Goal: Use online tool/utility: Utilize a website feature to perform a specific function

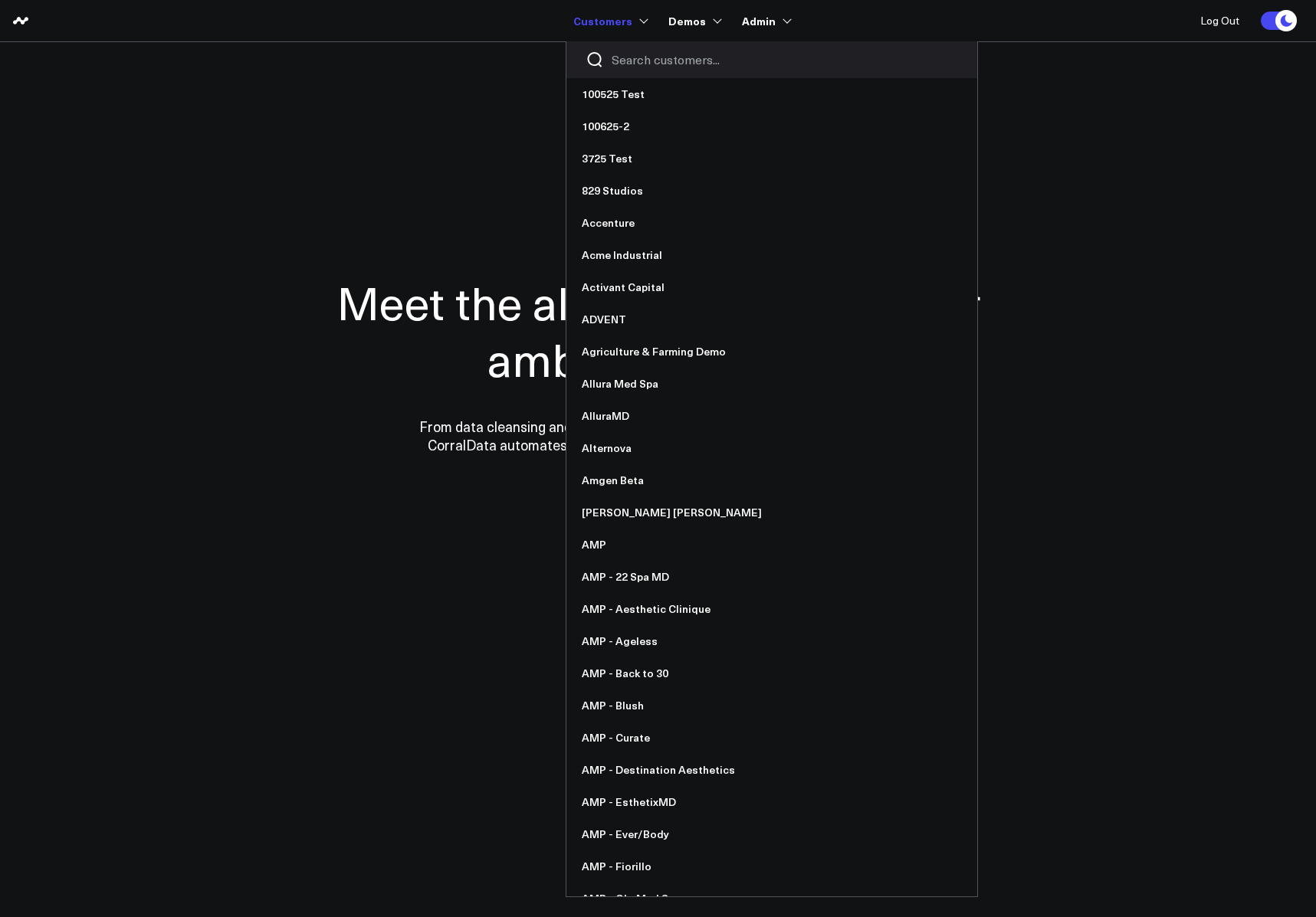
click at [640, 60] on input "Search customers input" at bounding box center [785, 59] width 347 height 17
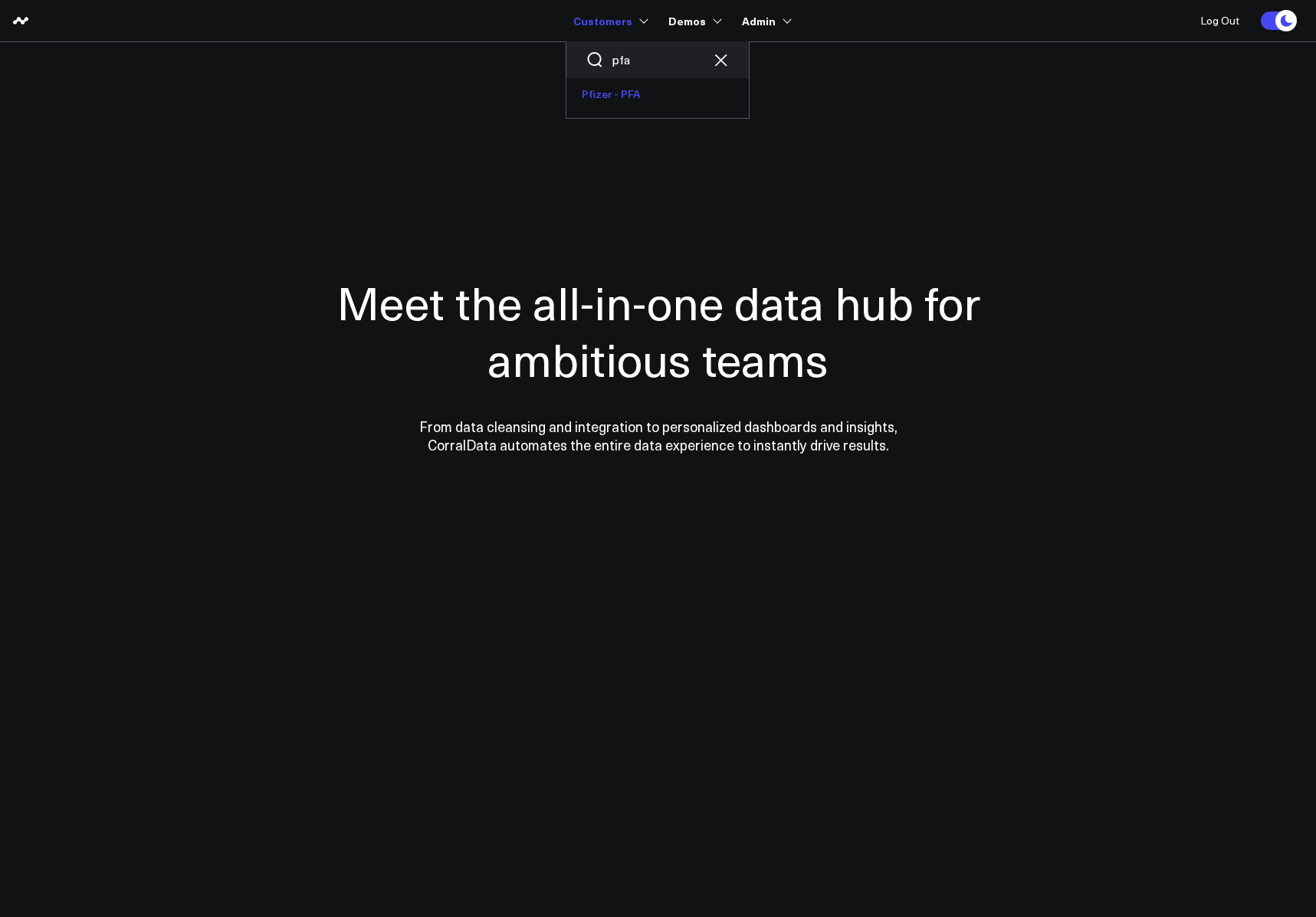
type input "pfa"
click at [629, 96] on link "Pfizer - PFA" at bounding box center [658, 94] width 183 height 32
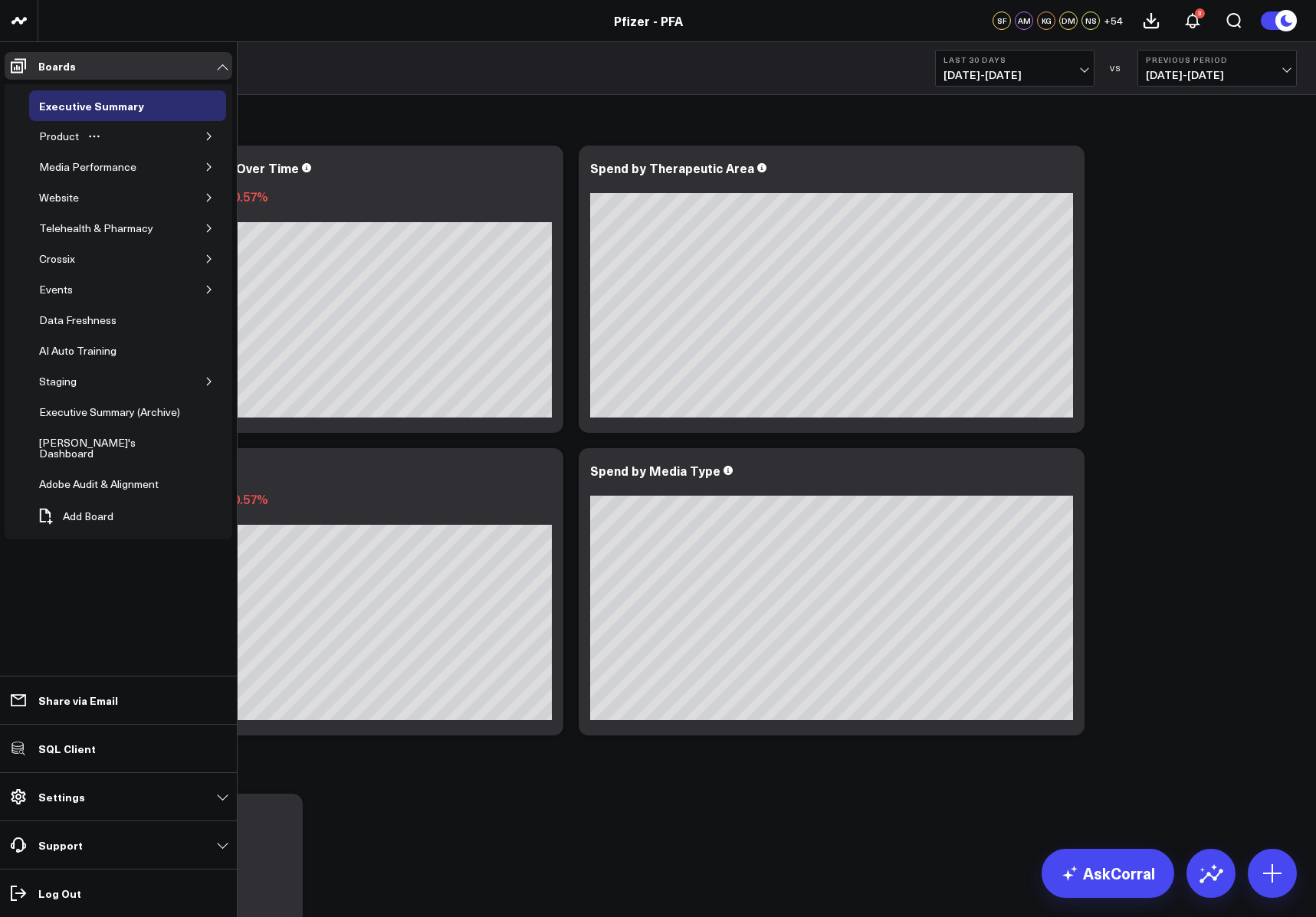
click at [206, 140] on icon "button" at bounding box center [209, 137] width 9 height 9
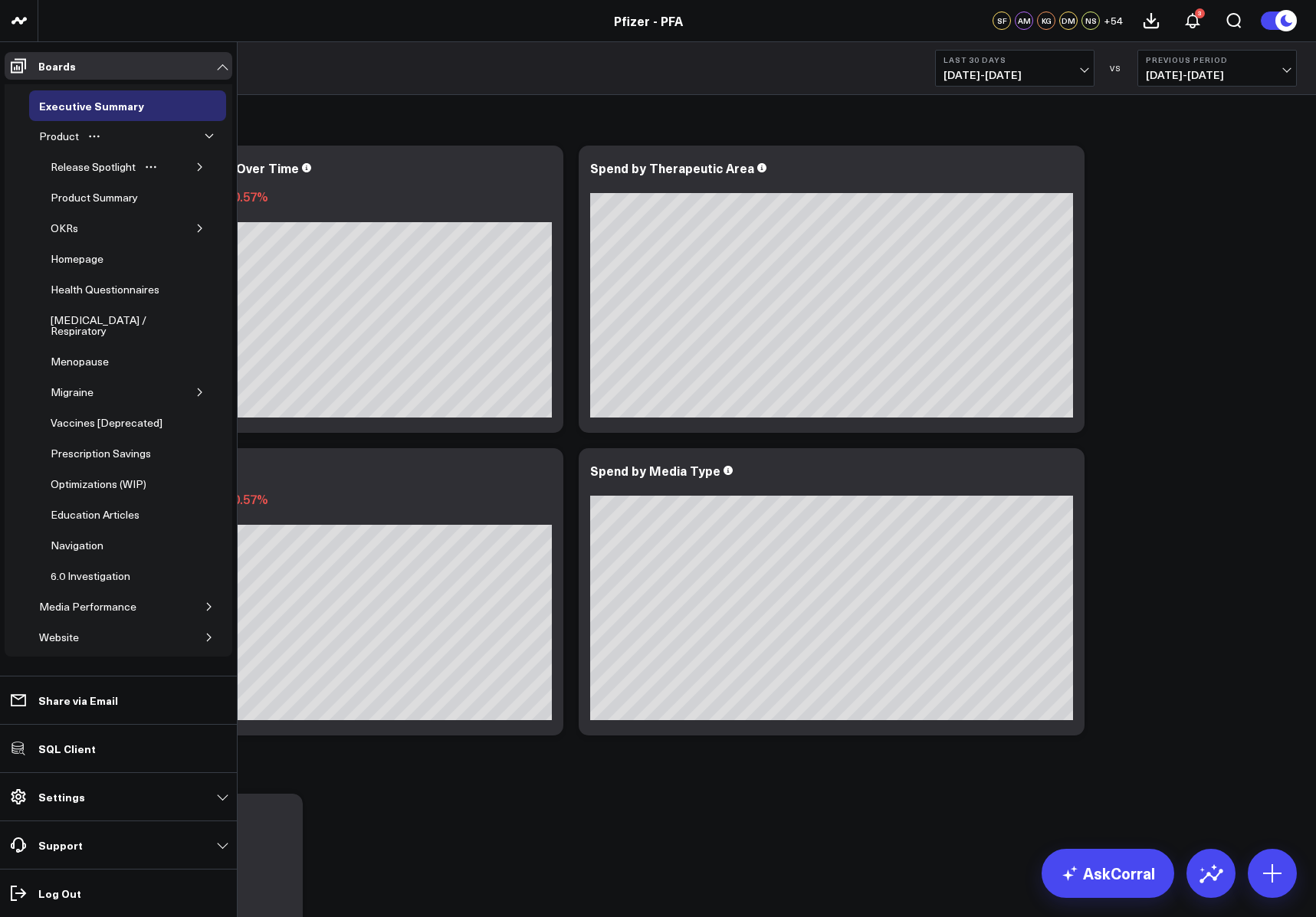
click at [195, 169] on icon "button" at bounding box center [200, 167] width 9 height 9
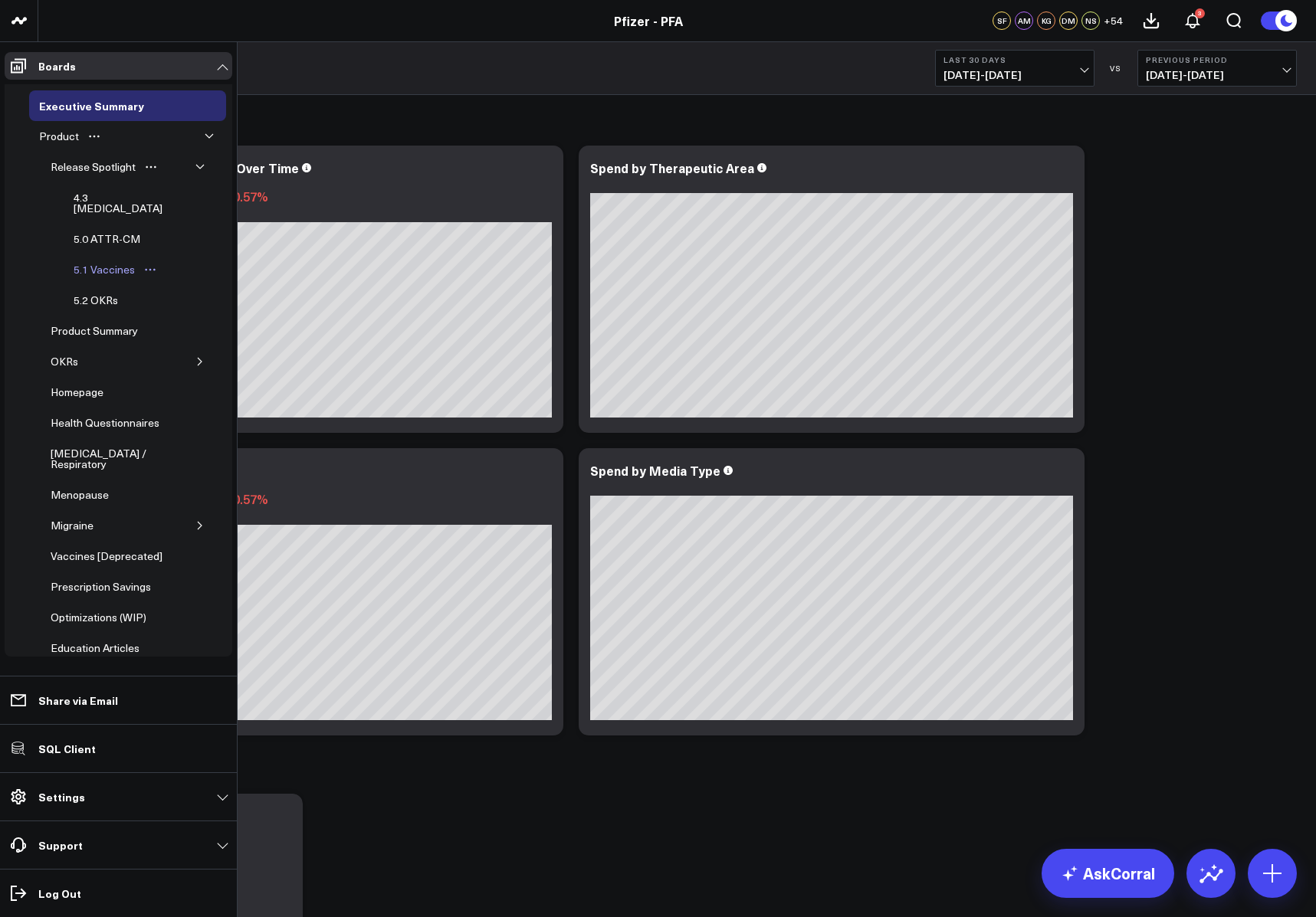
click at [100, 261] on div "5.1 Vaccines" at bounding box center [105, 270] width 69 height 19
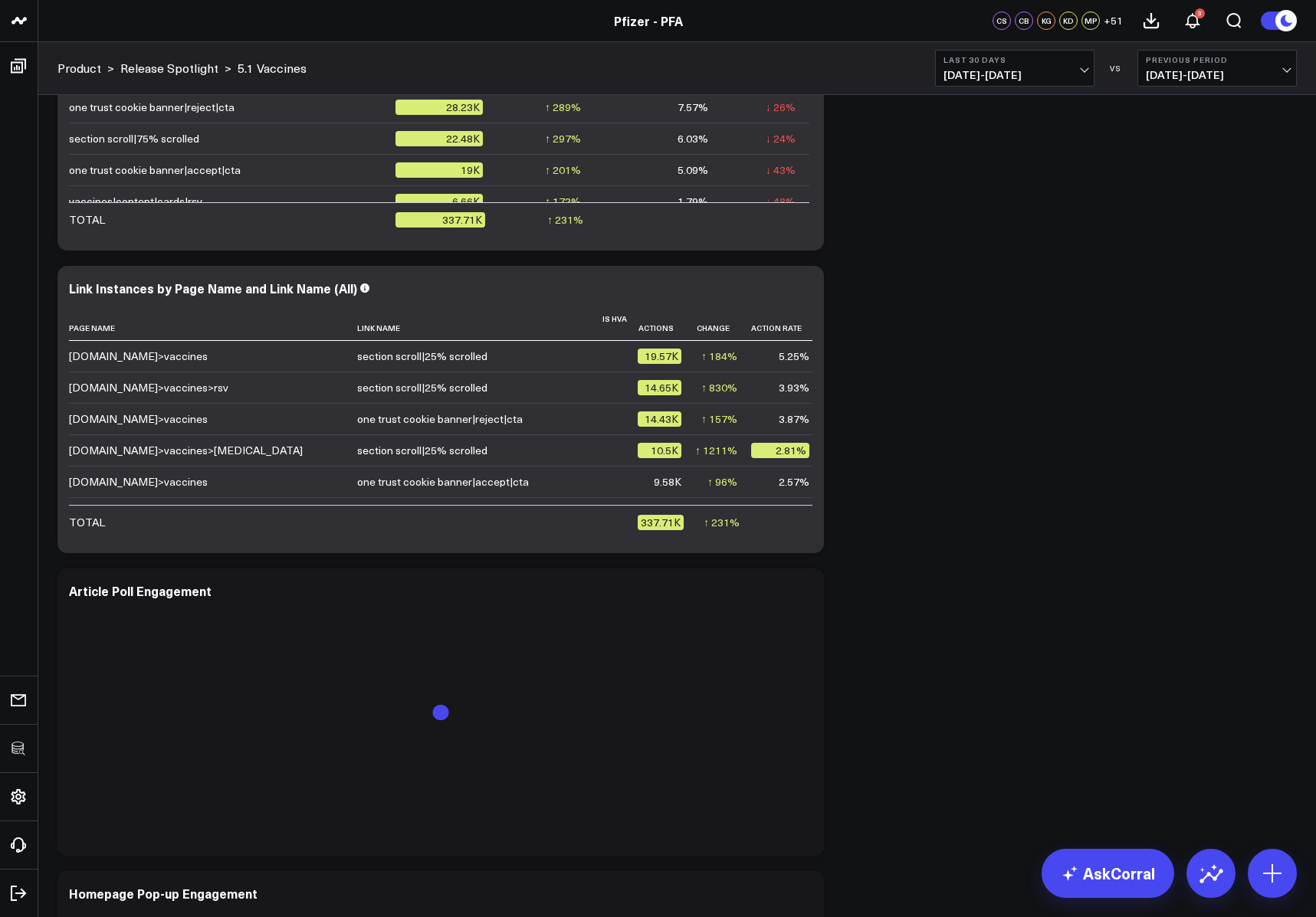
scroll to position [7020, 0]
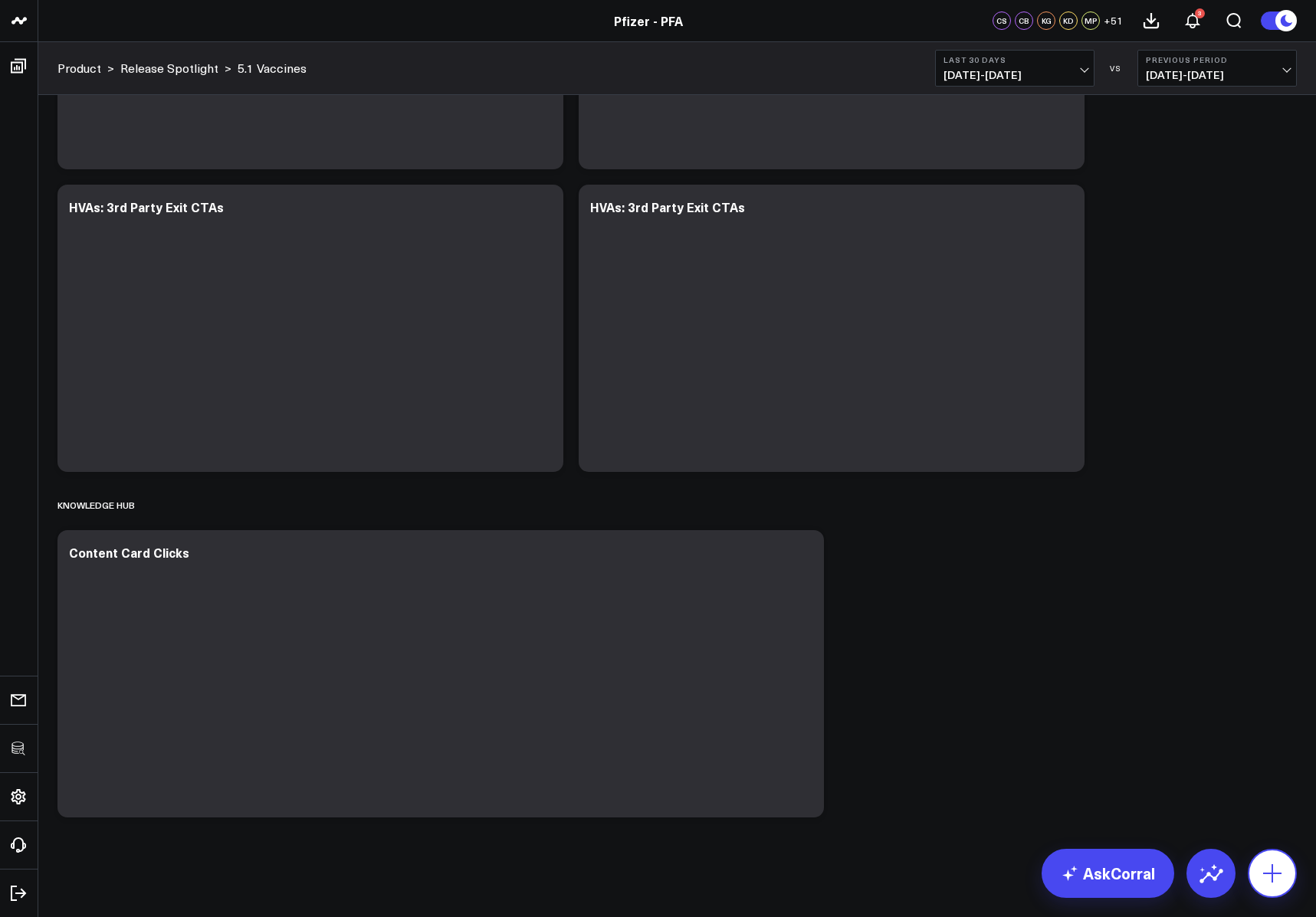
click at [1276, 869] on icon at bounding box center [1273, 874] width 25 height 25
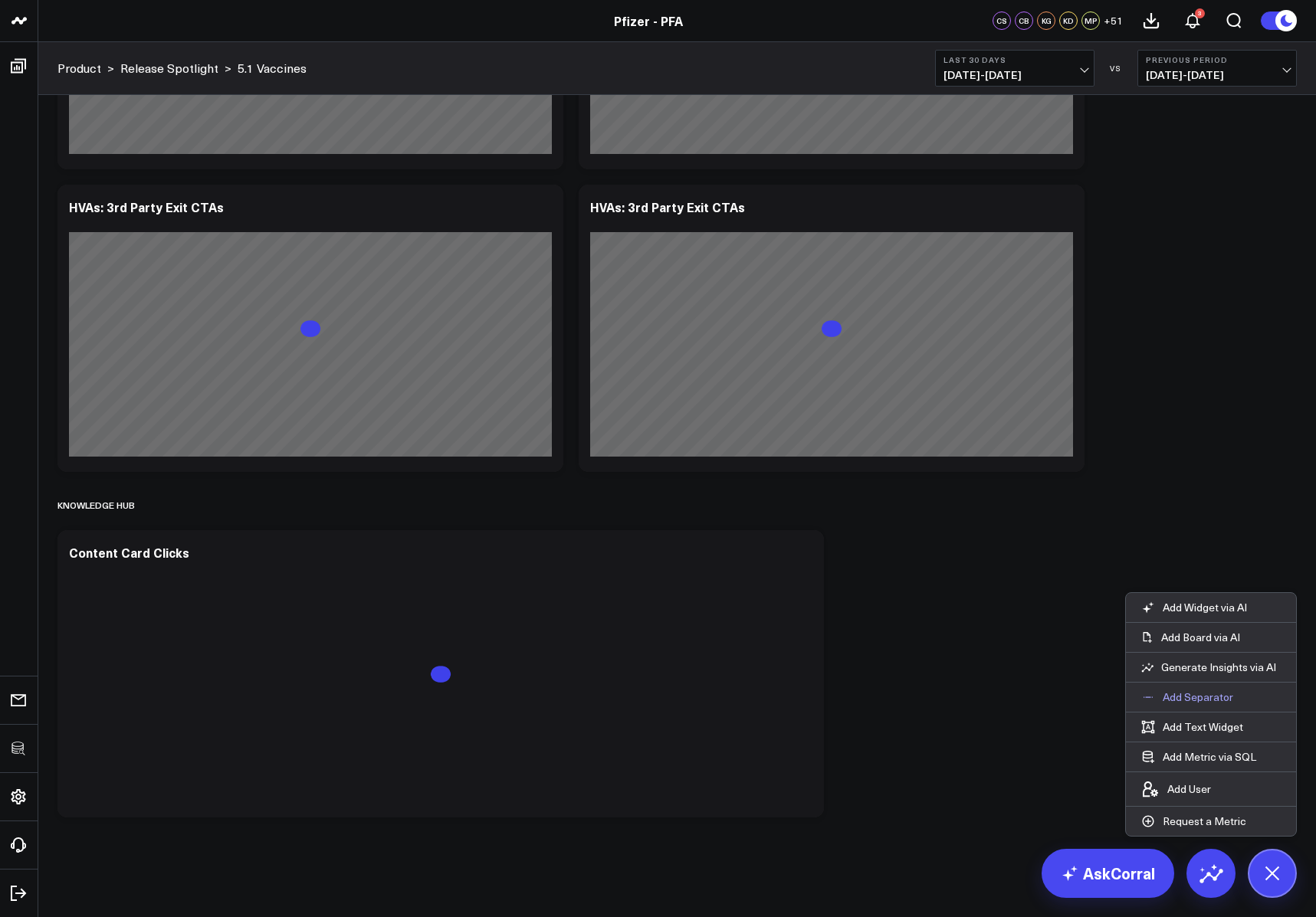
click at [1193, 697] on p "Add Separator" at bounding box center [1197, 698] width 70 height 14
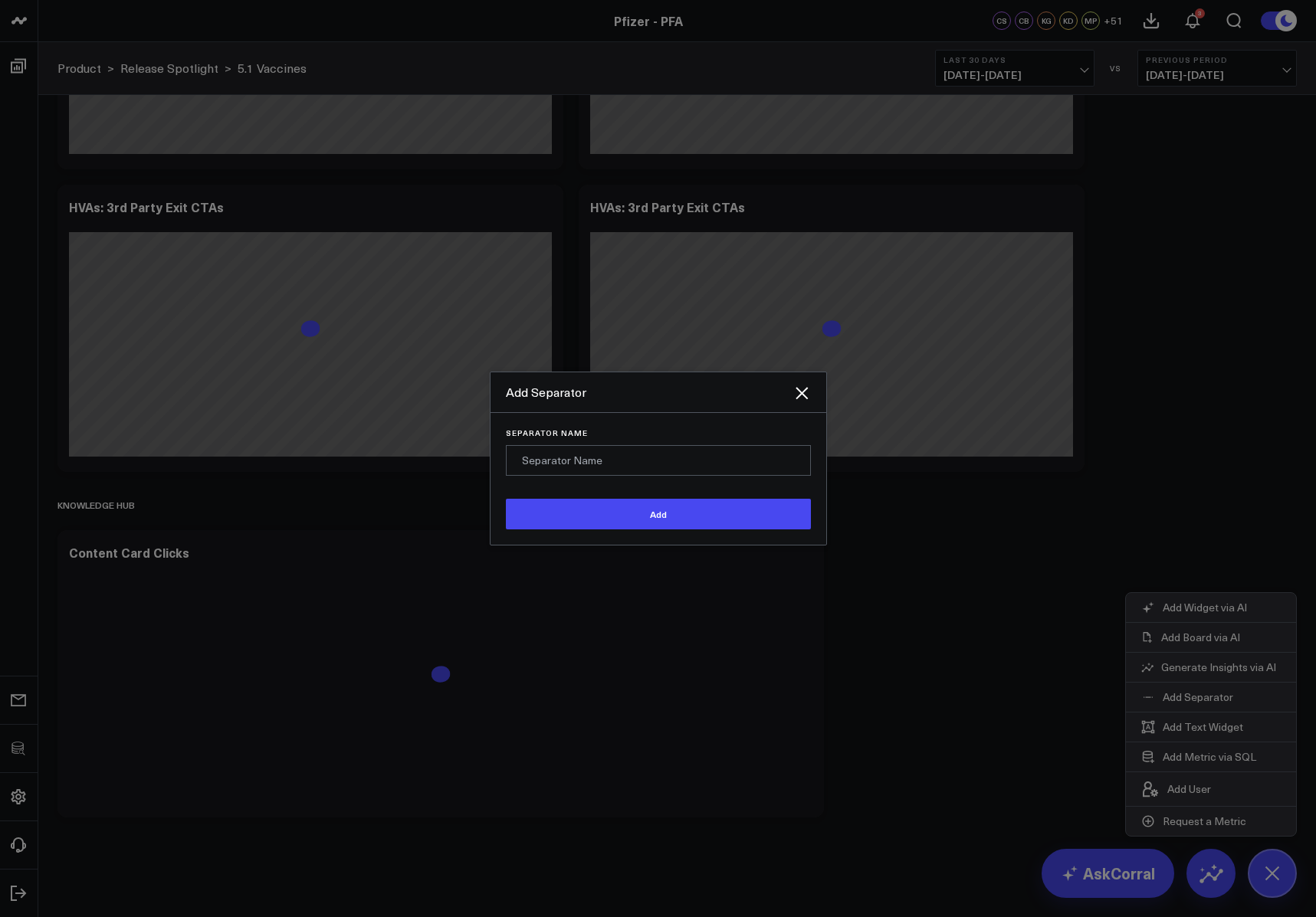
click at [631, 462] on input "Separator Name" at bounding box center [658, 460] width 305 height 31
type input "Bubble Quiz"
click at [505, 499] on button "Add" at bounding box center [658, 514] width 305 height 31
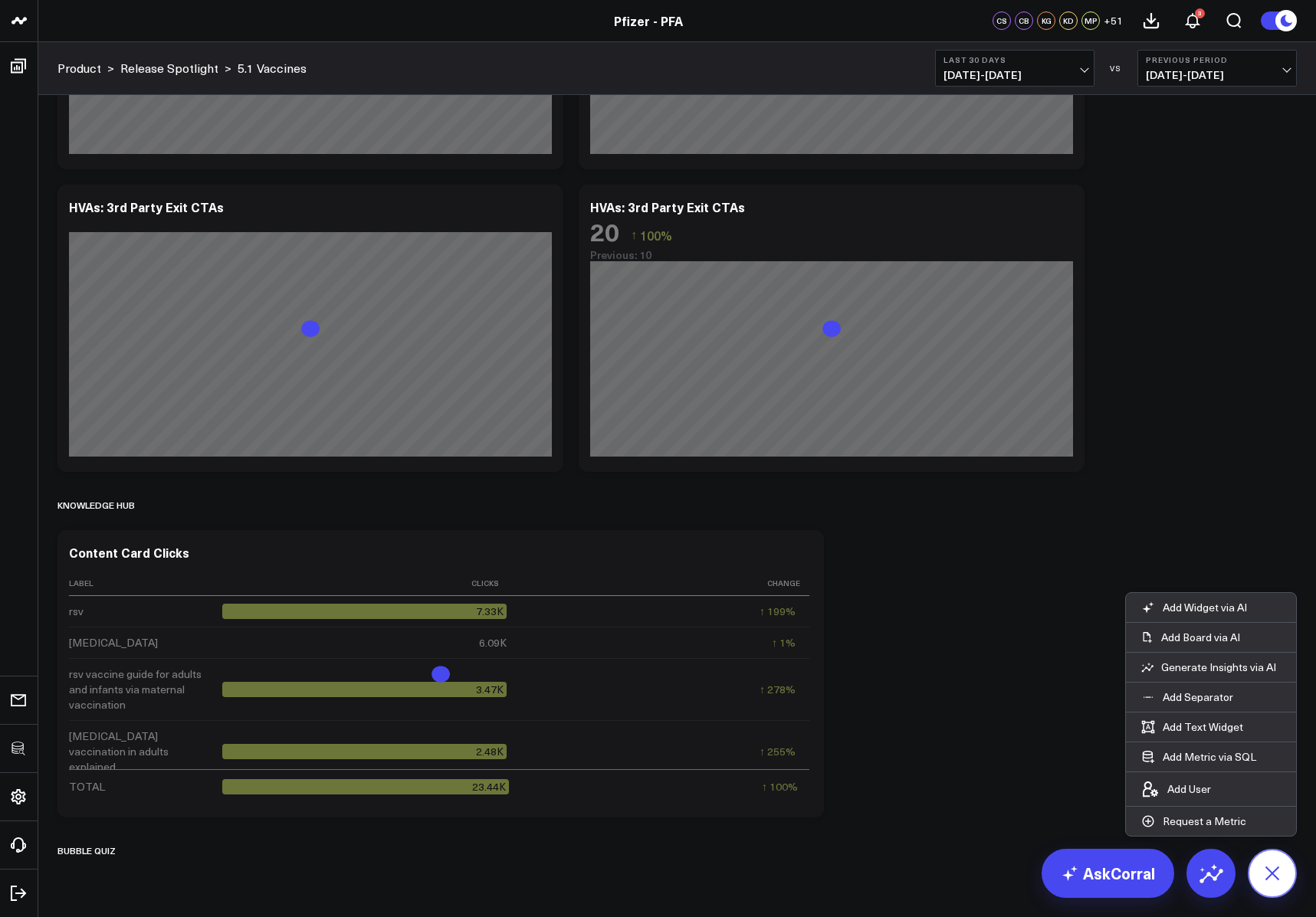
click at [1278, 875] on icon at bounding box center [1271, 873] width 35 height 35
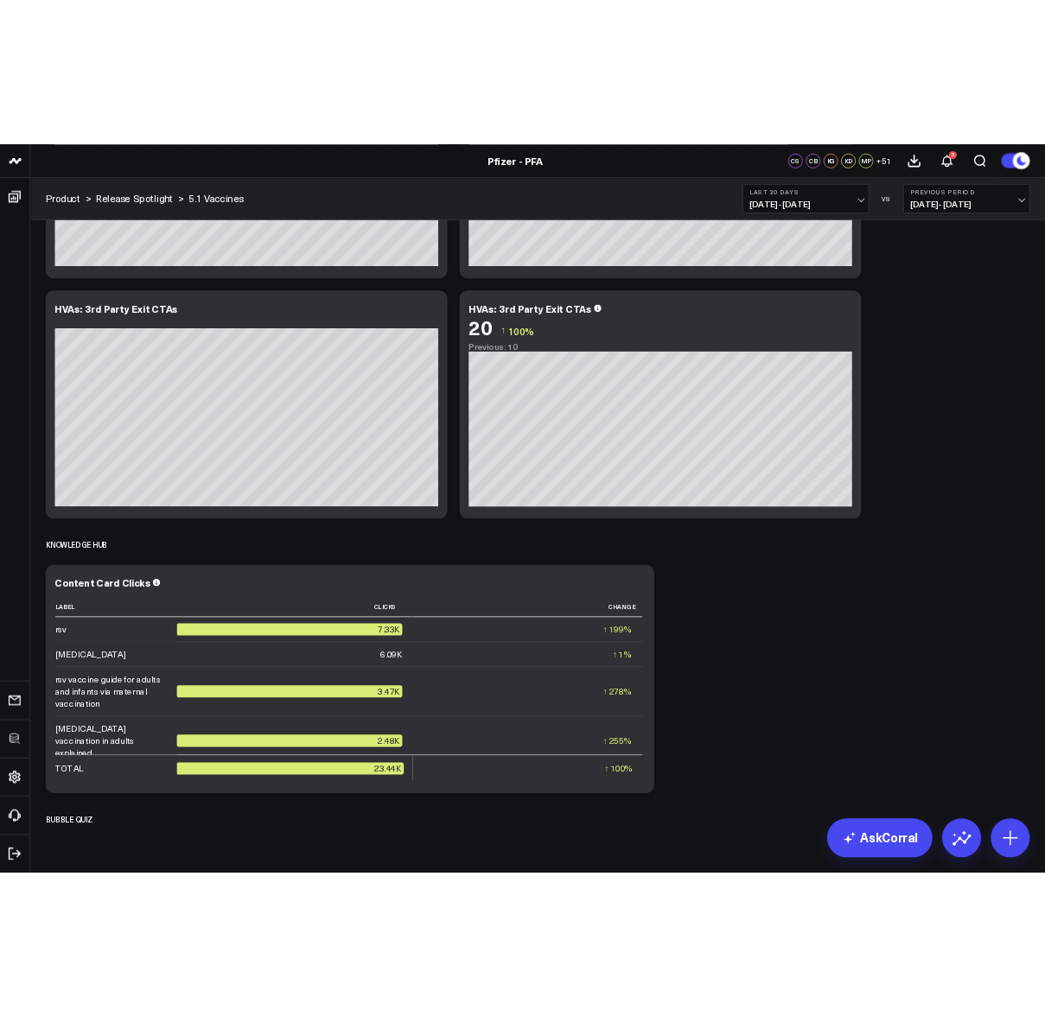
scroll to position [7964, 0]
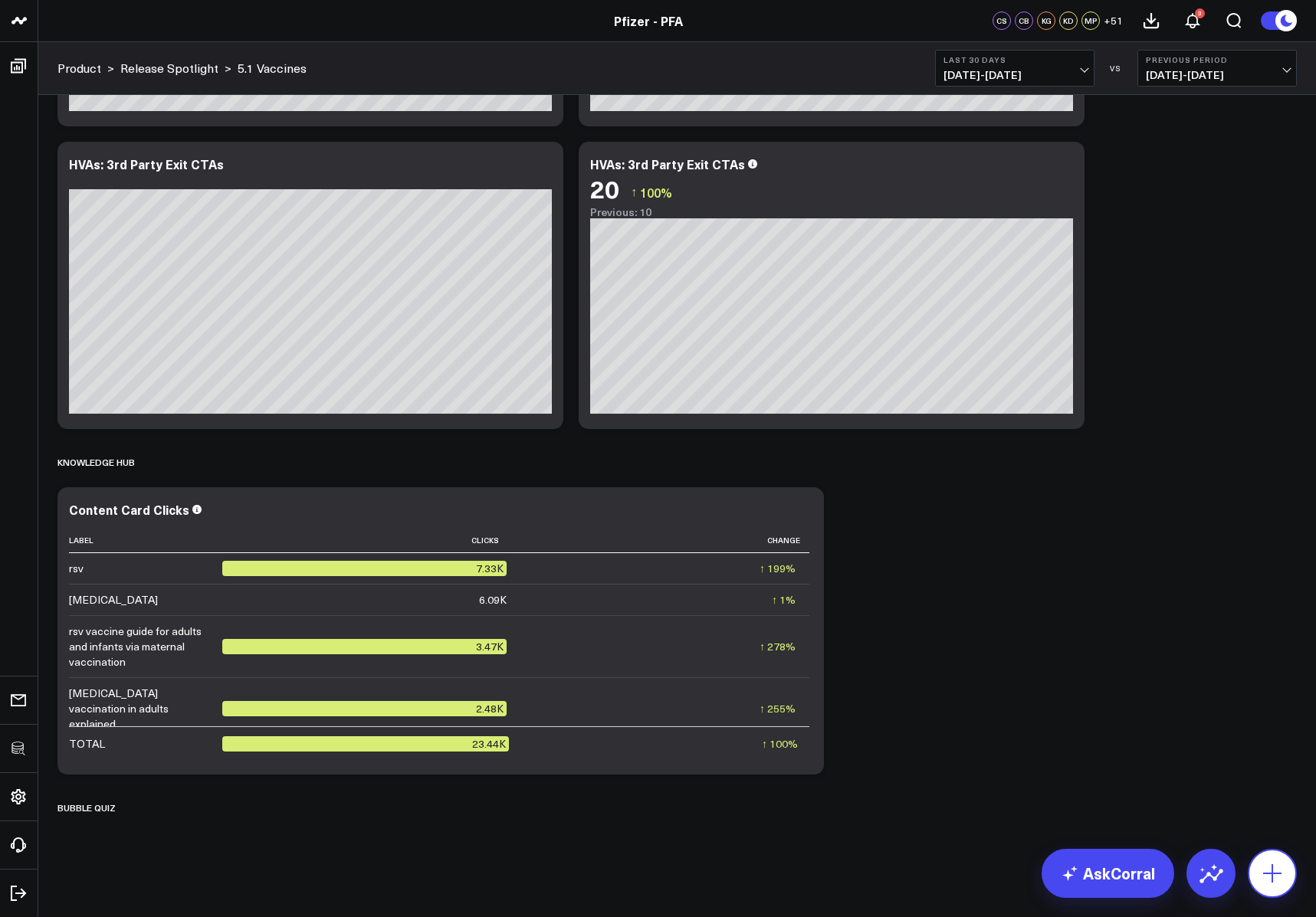
click at [1281, 859] on button at bounding box center [1272, 873] width 49 height 49
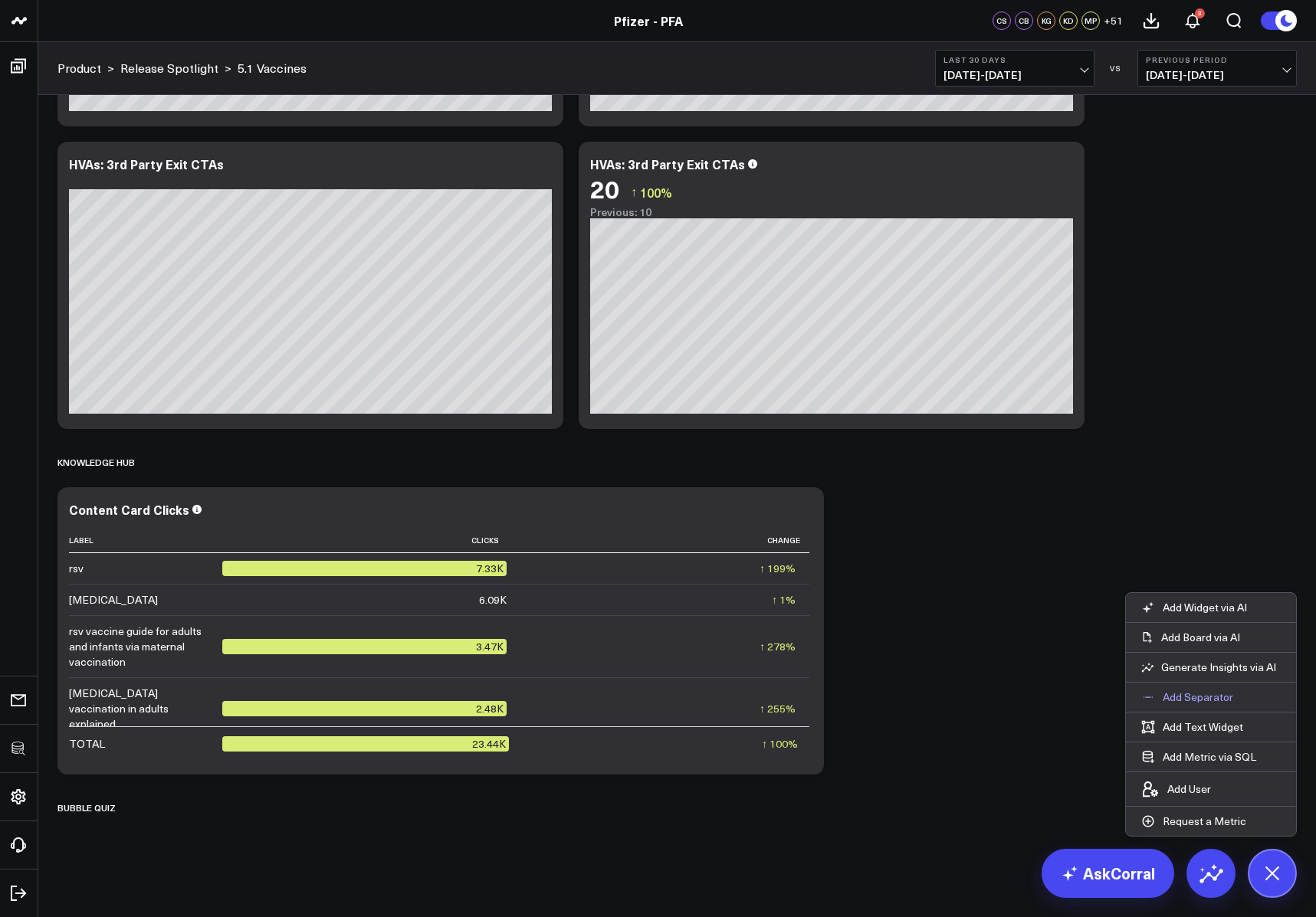
click at [1202, 747] on button "Add Metric via SQL" at bounding box center [1198, 756] width 145 height 29
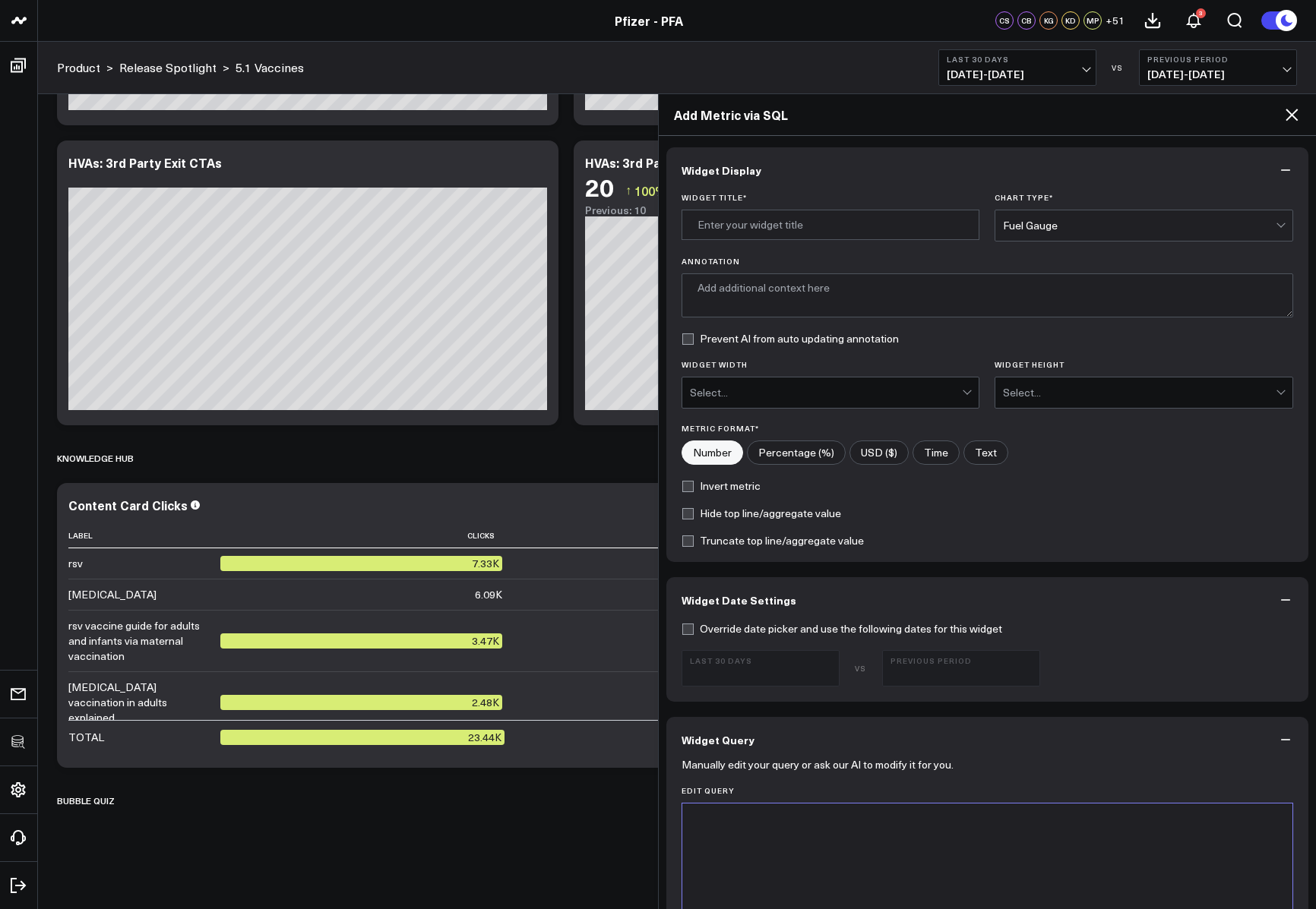
click at [1294, 119] on icon at bounding box center [1291, 114] width 18 height 18
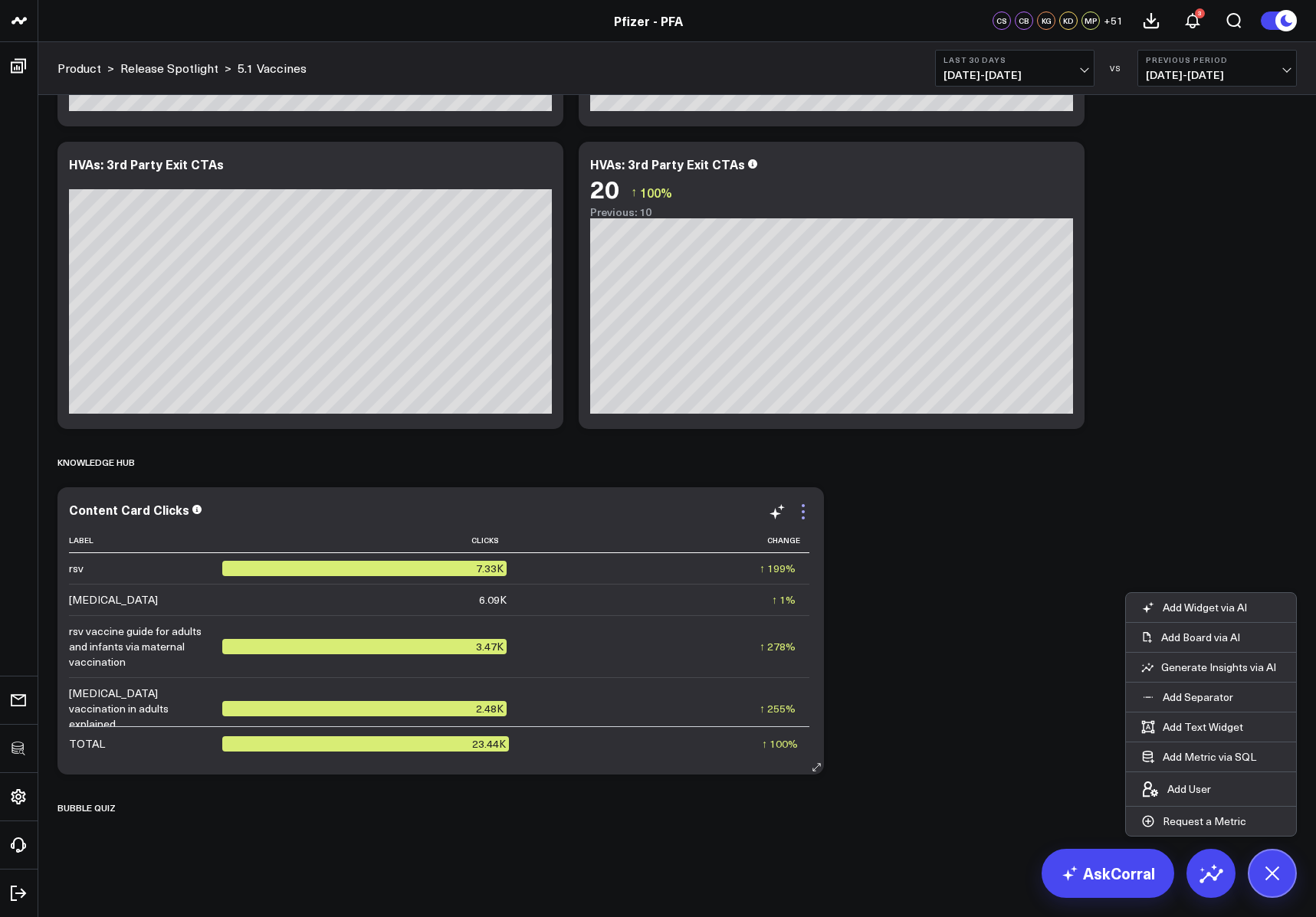
click at [799, 515] on icon at bounding box center [803, 512] width 19 height 19
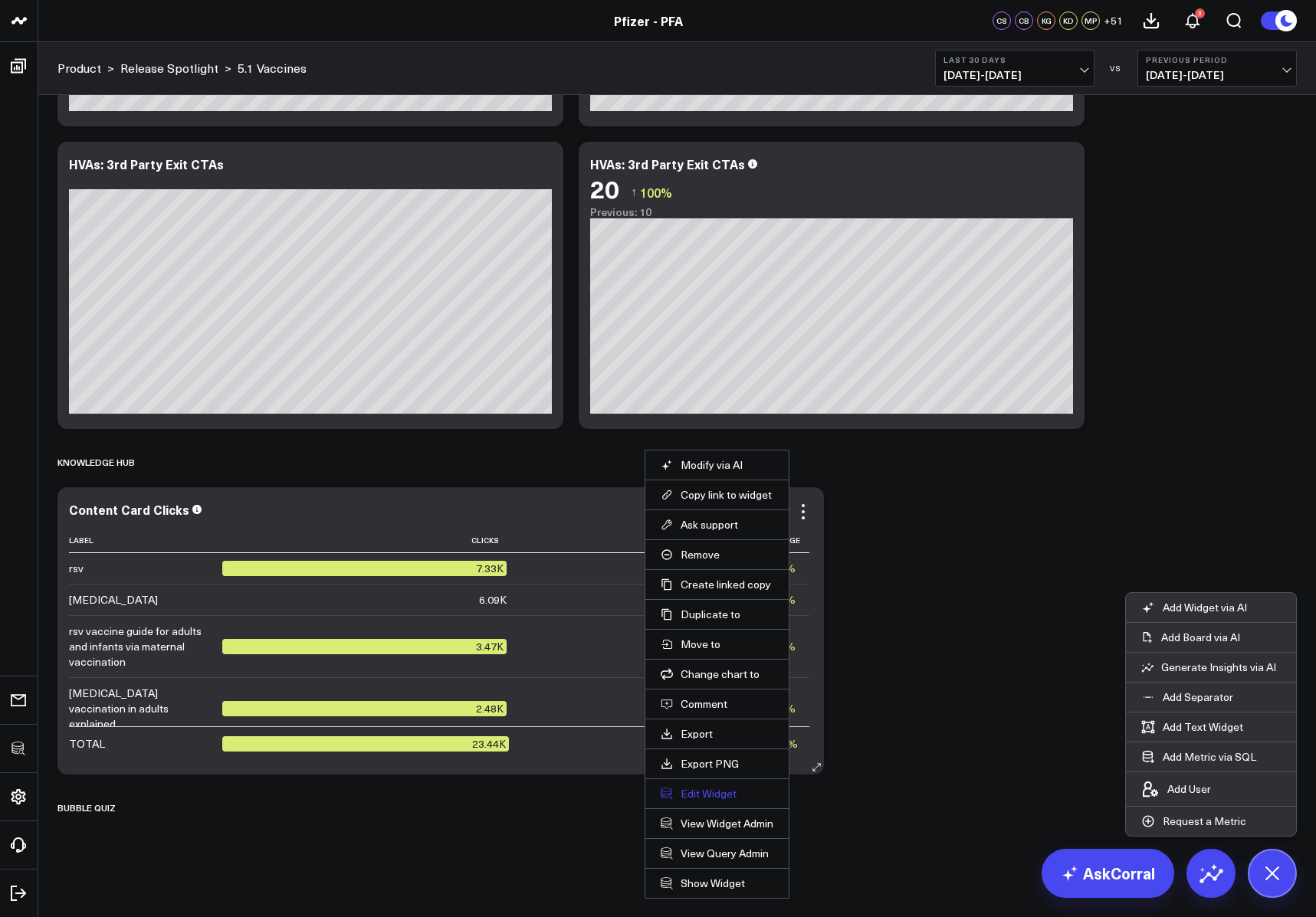
click at [709, 787] on button "Edit Widget" at bounding box center [717, 794] width 113 height 14
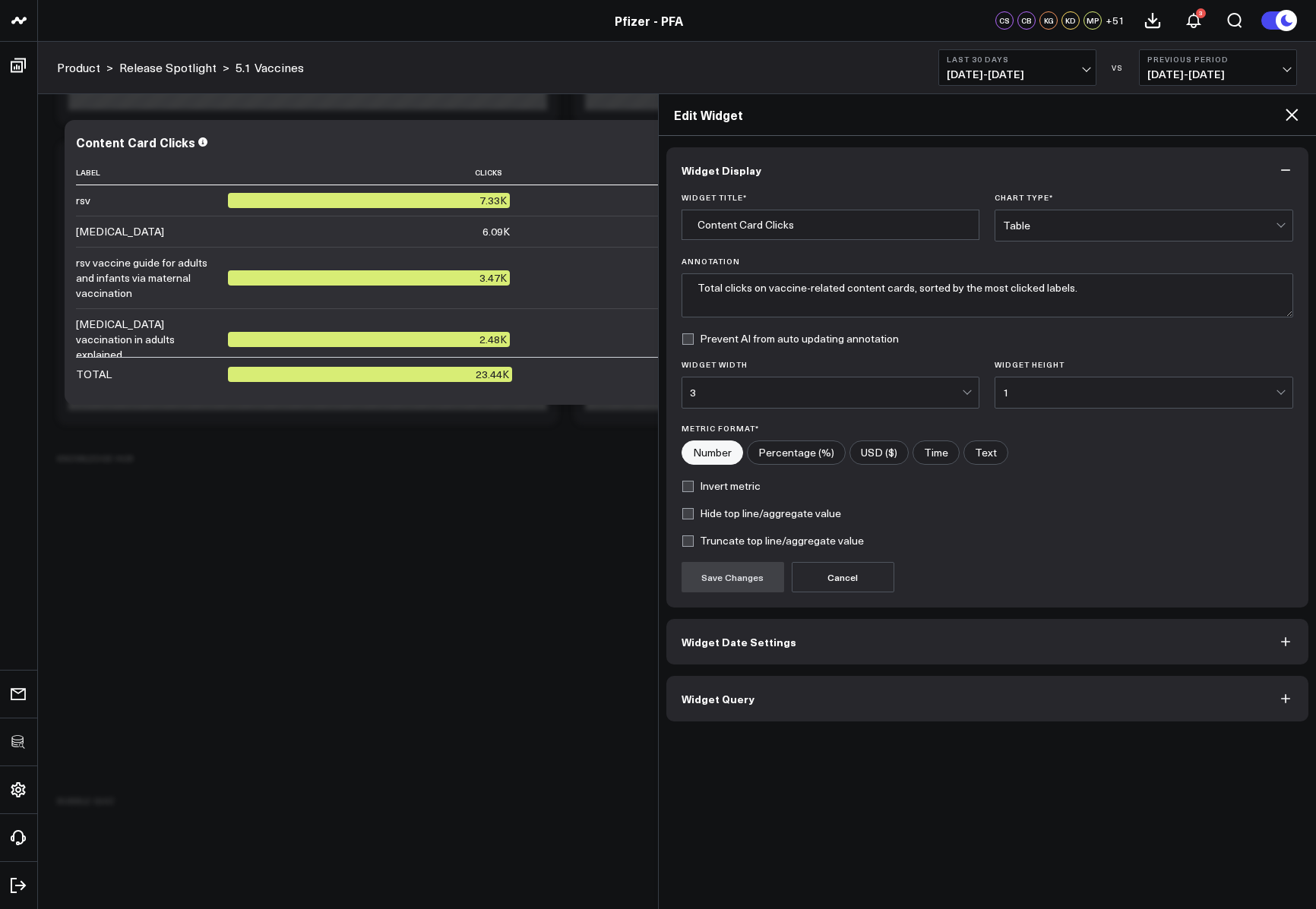
click at [807, 687] on button "Widget Query" at bounding box center [987, 699] width 643 height 46
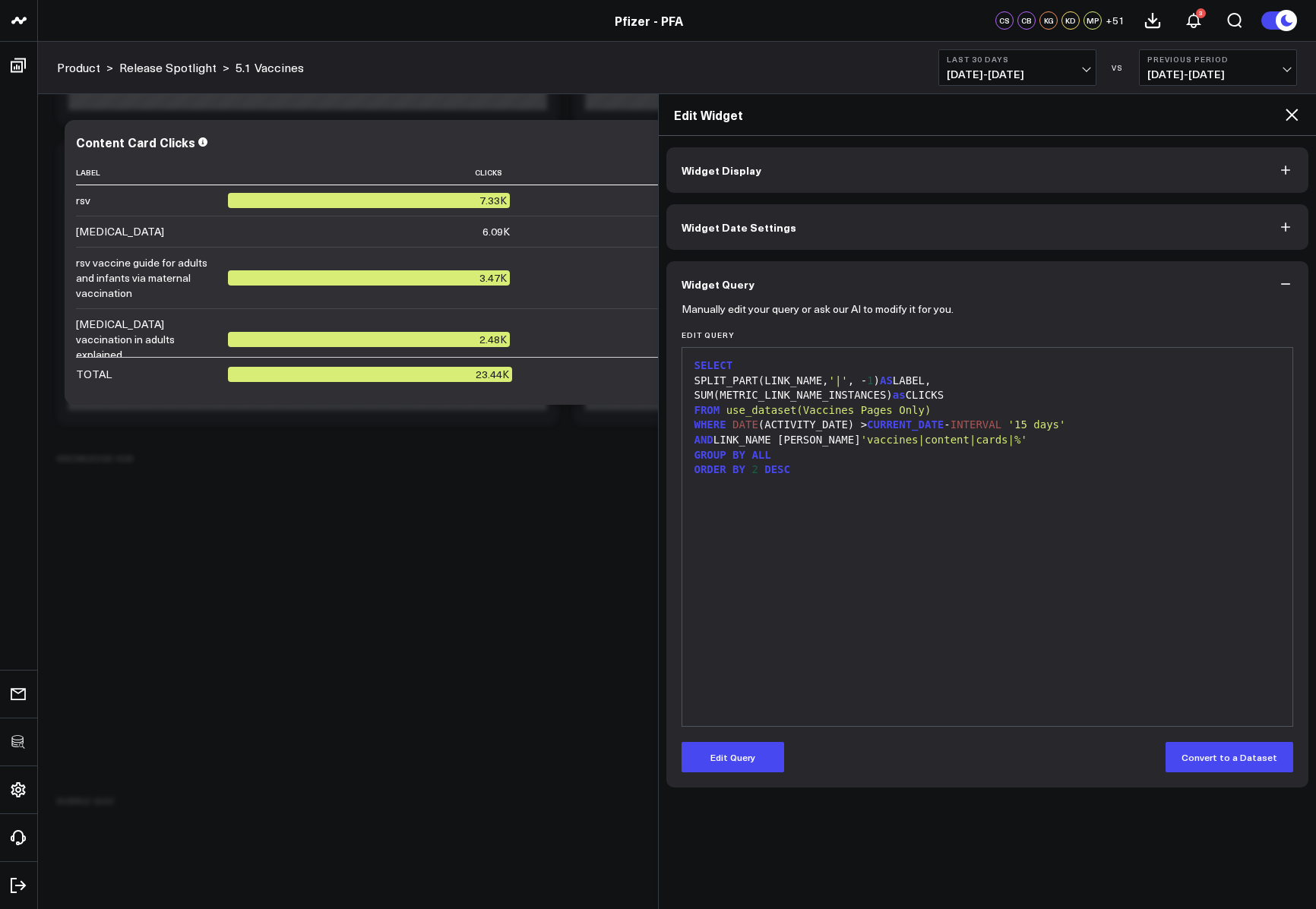
click at [903, 682] on div "SELECT SPLIT_PART(LINK_NAME, '|' , - 1 ) AS LABEL, SUM(METRIC_LINK_NAME_INSTANC…" at bounding box center [987, 536] width 595 height 363
click at [1290, 113] on icon at bounding box center [1291, 115] width 12 height 12
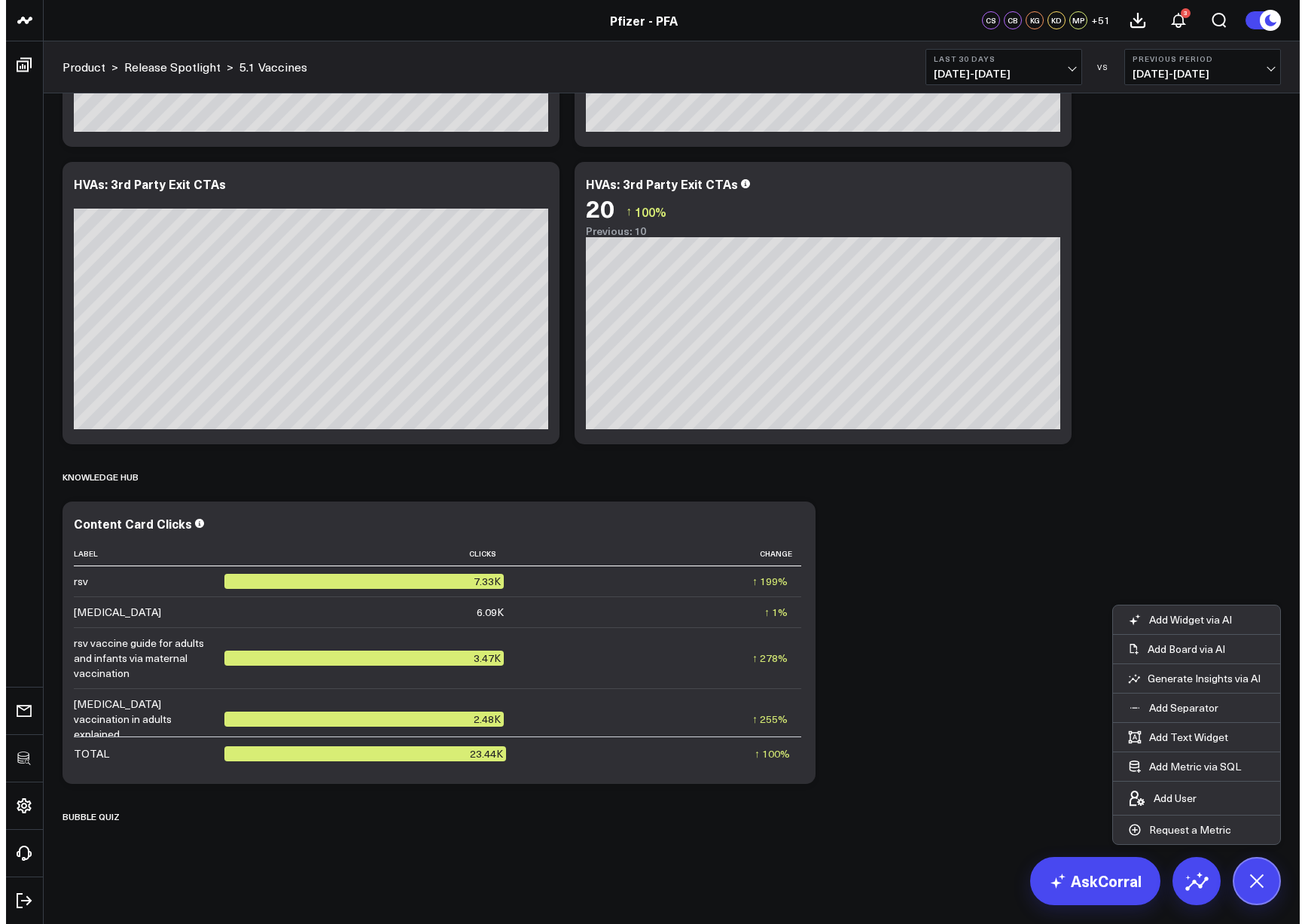
scroll to position [6920, 0]
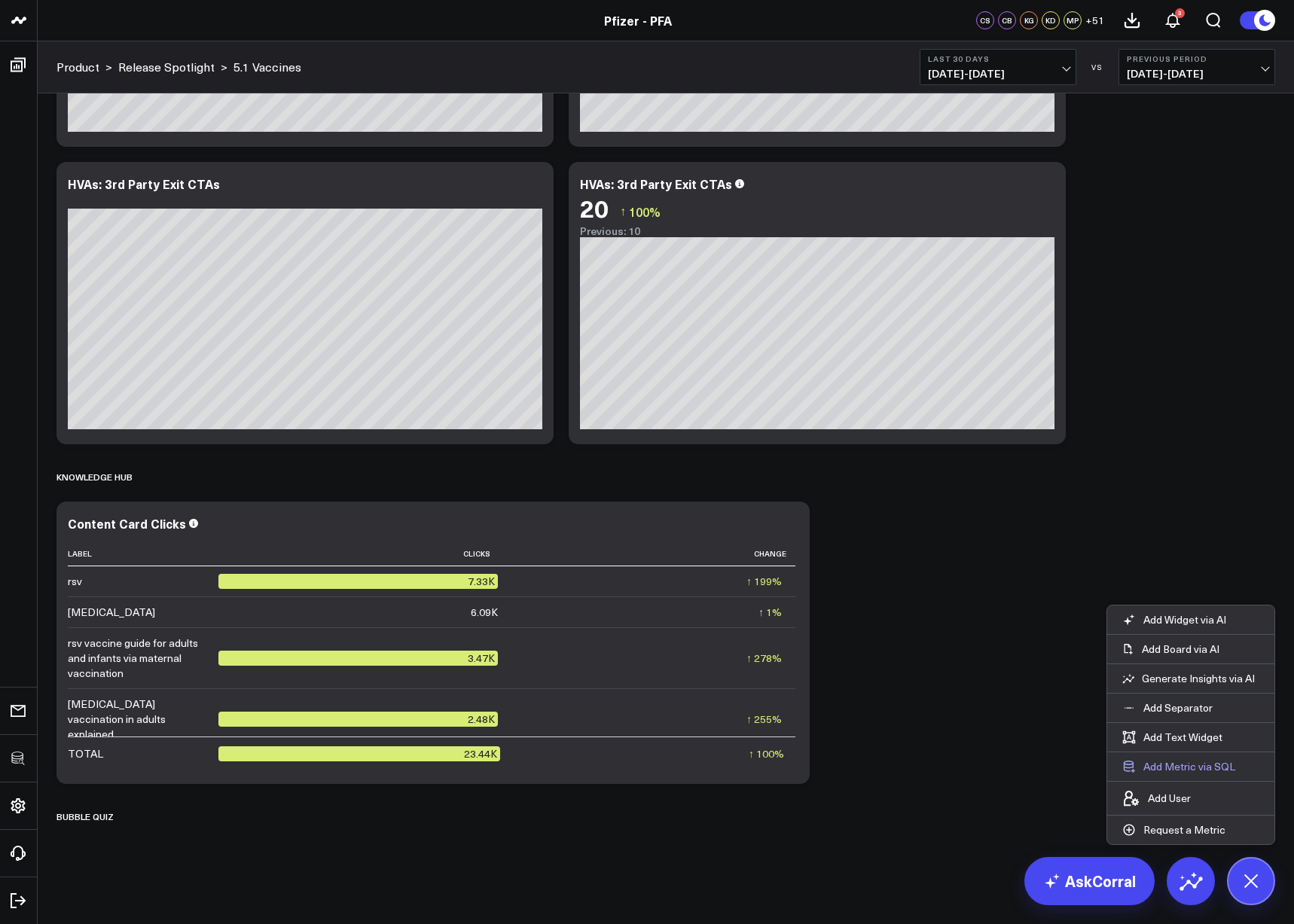
click at [1187, 760] on button "Add Metric via SQL" at bounding box center [1179, 766] width 143 height 29
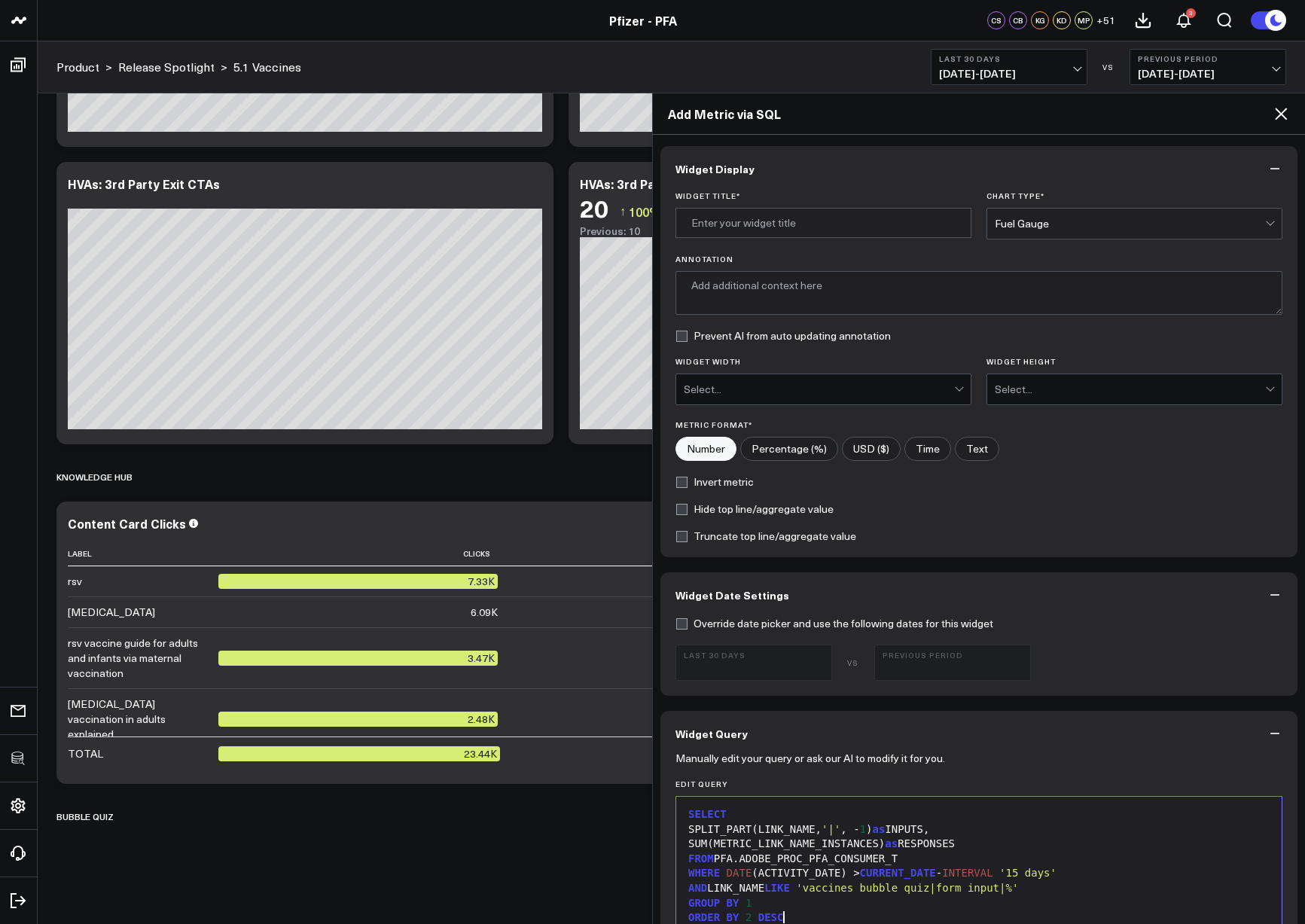
scroll to position [187, 0]
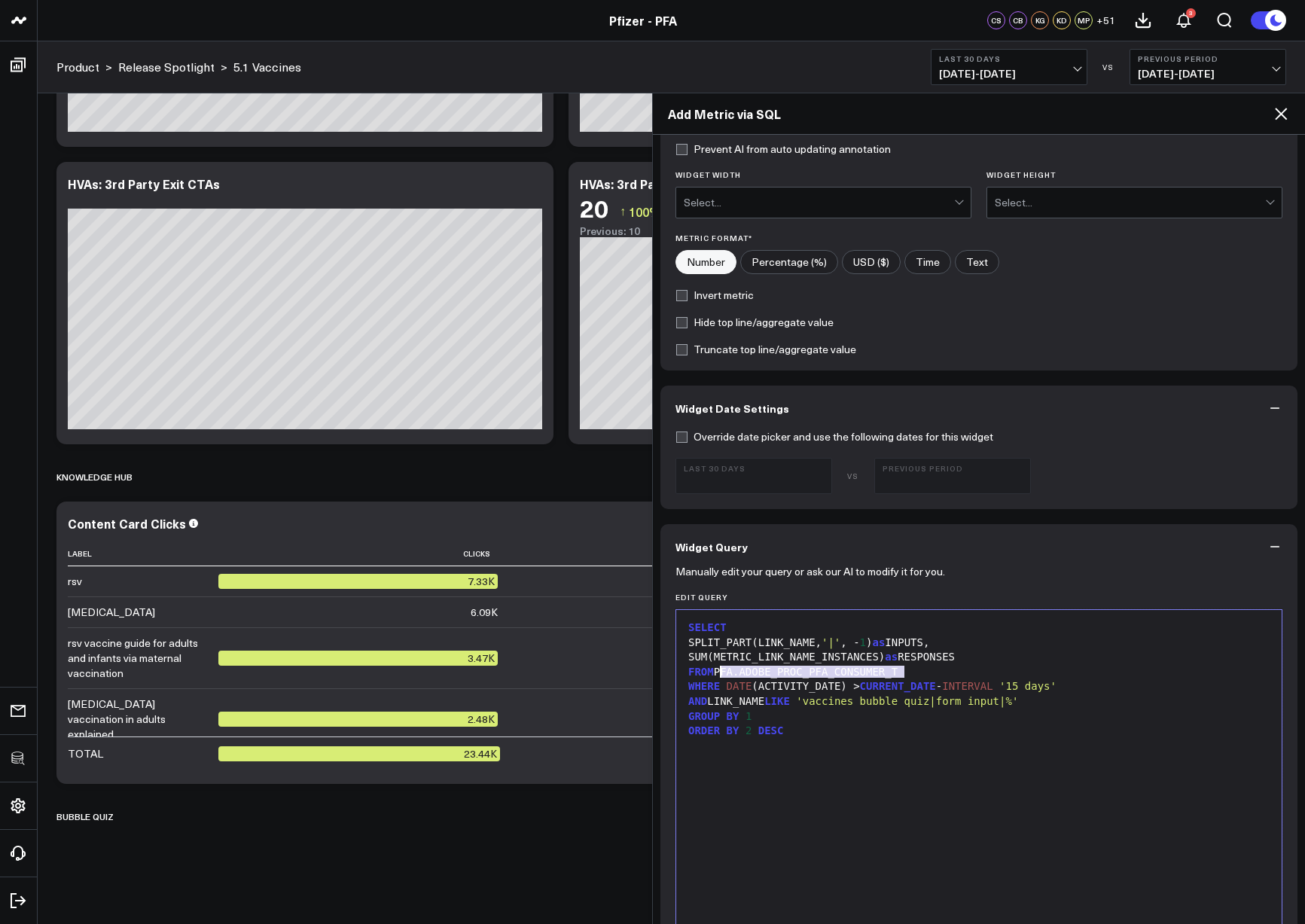
drag, startPoint x: 927, startPoint y: 675, endPoint x: 720, endPoint y: 671, distance: 207.0
click at [720, 671] on div "FROM PFA.ADOBE_PROC_PFA_CONSUMER_T" at bounding box center [979, 672] width 590 height 15
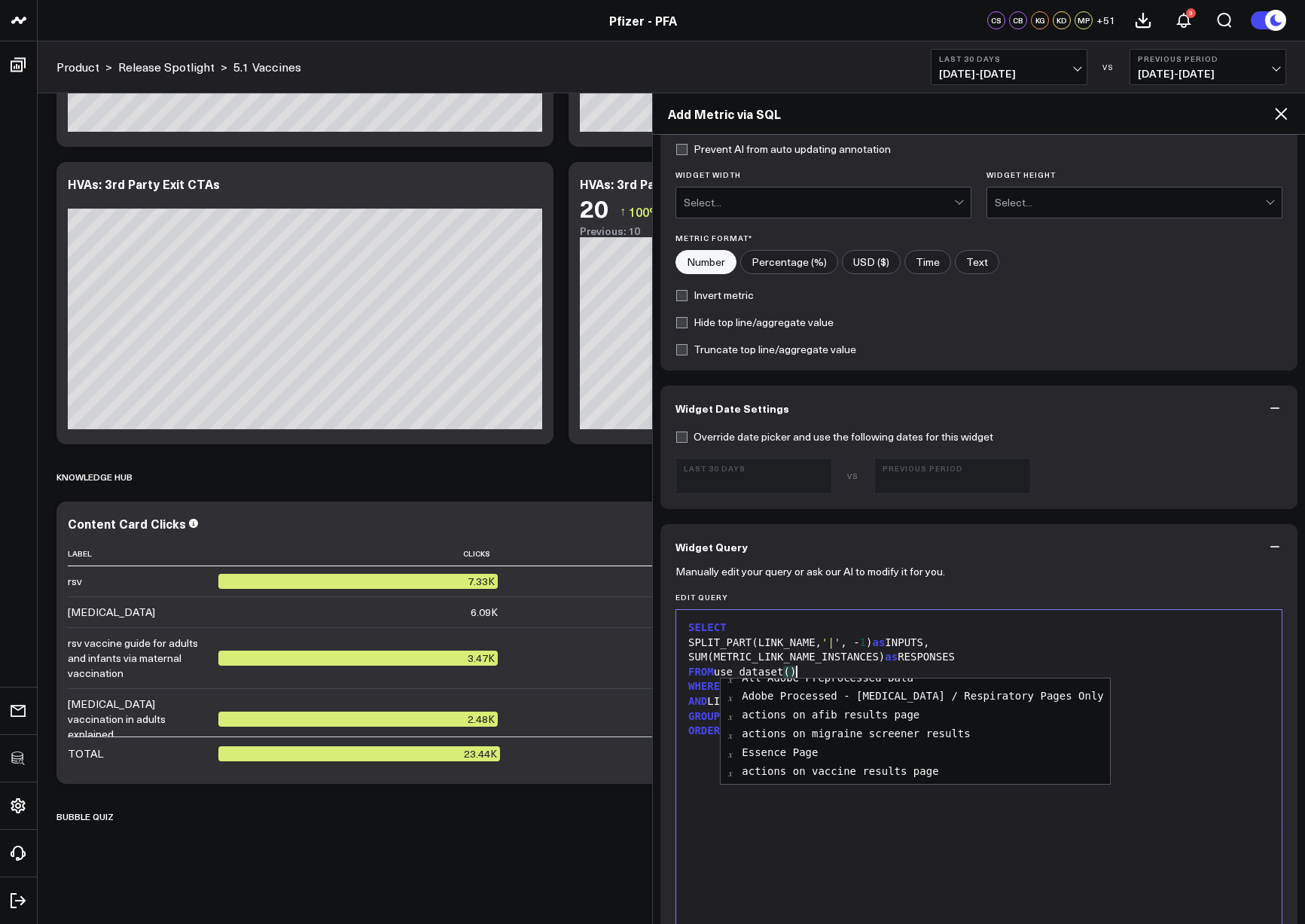
scroll to position [137, 0]
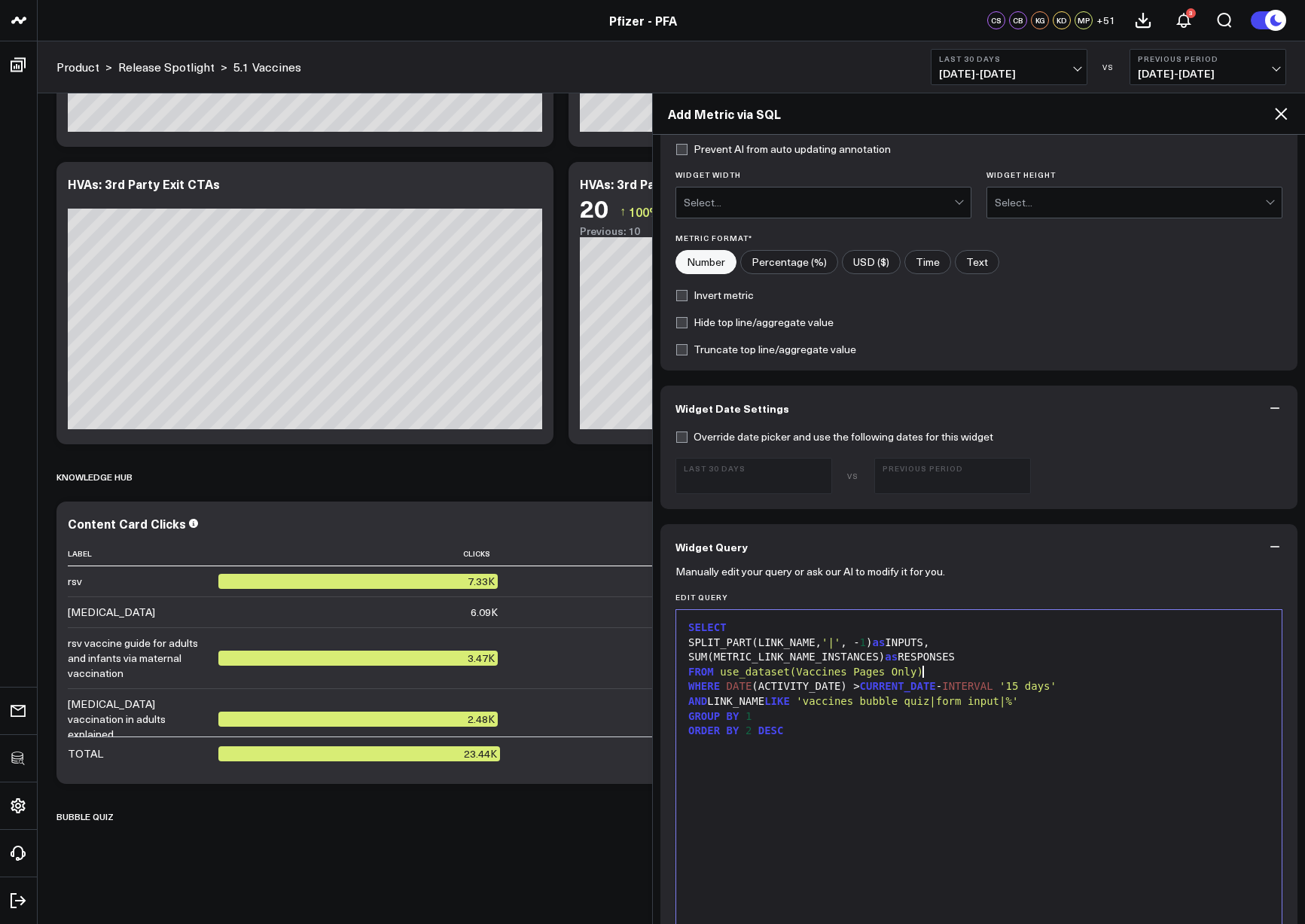
click at [928, 771] on div "SELECT SPLIT_PART(LINK_NAME, '|' , - 1 ) as INPUTS, SUM(METRIC_LINK_NAME_INSTAN…" at bounding box center [979, 798] width 590 height 360
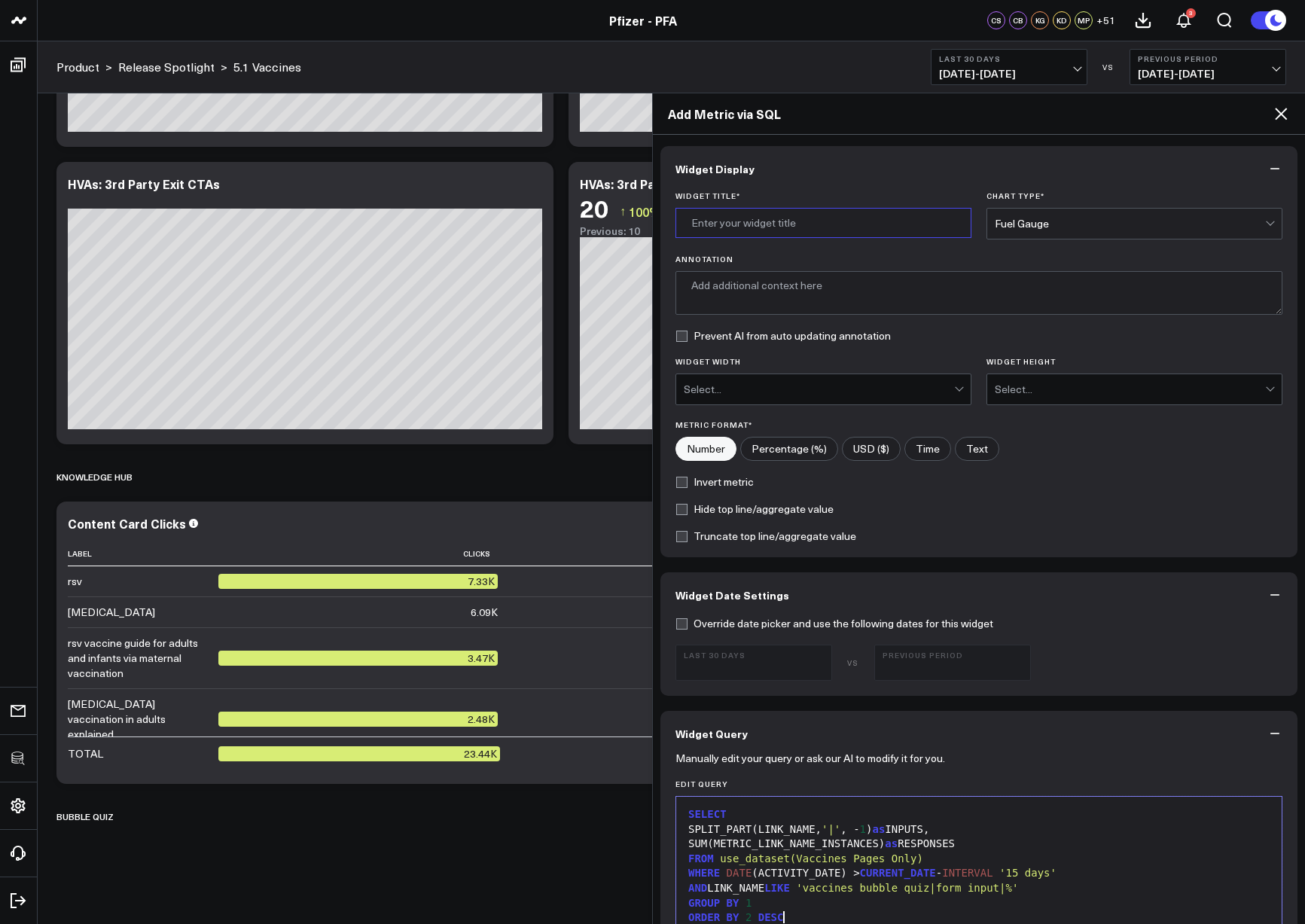
click at [780, 209] on input "Widget Title *" at bounding box center [824, 222] width 296 height 31
click at [762, 217] on input "Widget Title *" at bounding box center [824, 222] width 296 height 31
type input "Bubble Quiz Responses (All)"
click at [1040, 221] on div "Fuel Gauge" at bounding box center [1130, 224] width 270 height 12
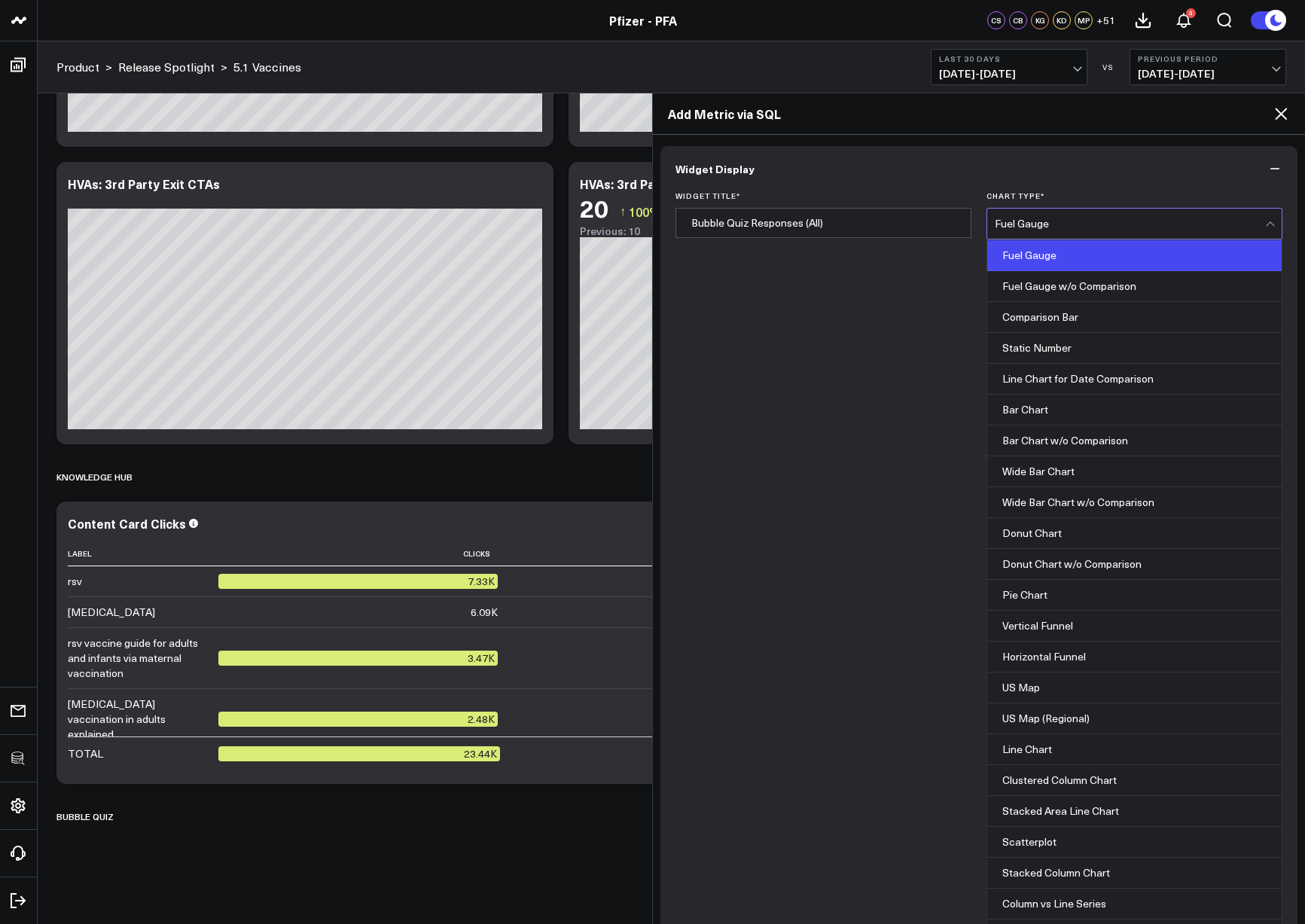
scroll to position [607, 0]
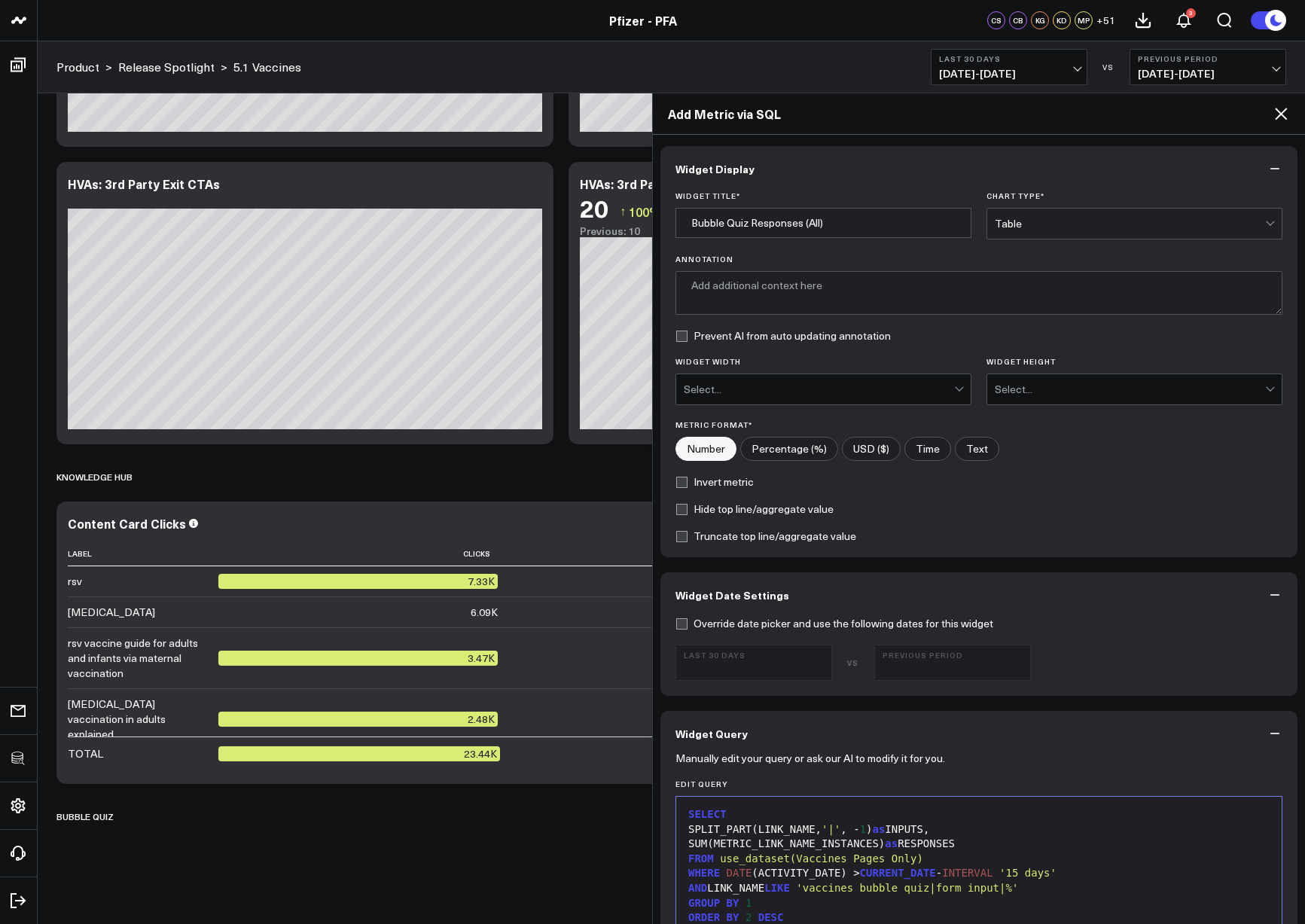
scroll to position [552, 0]
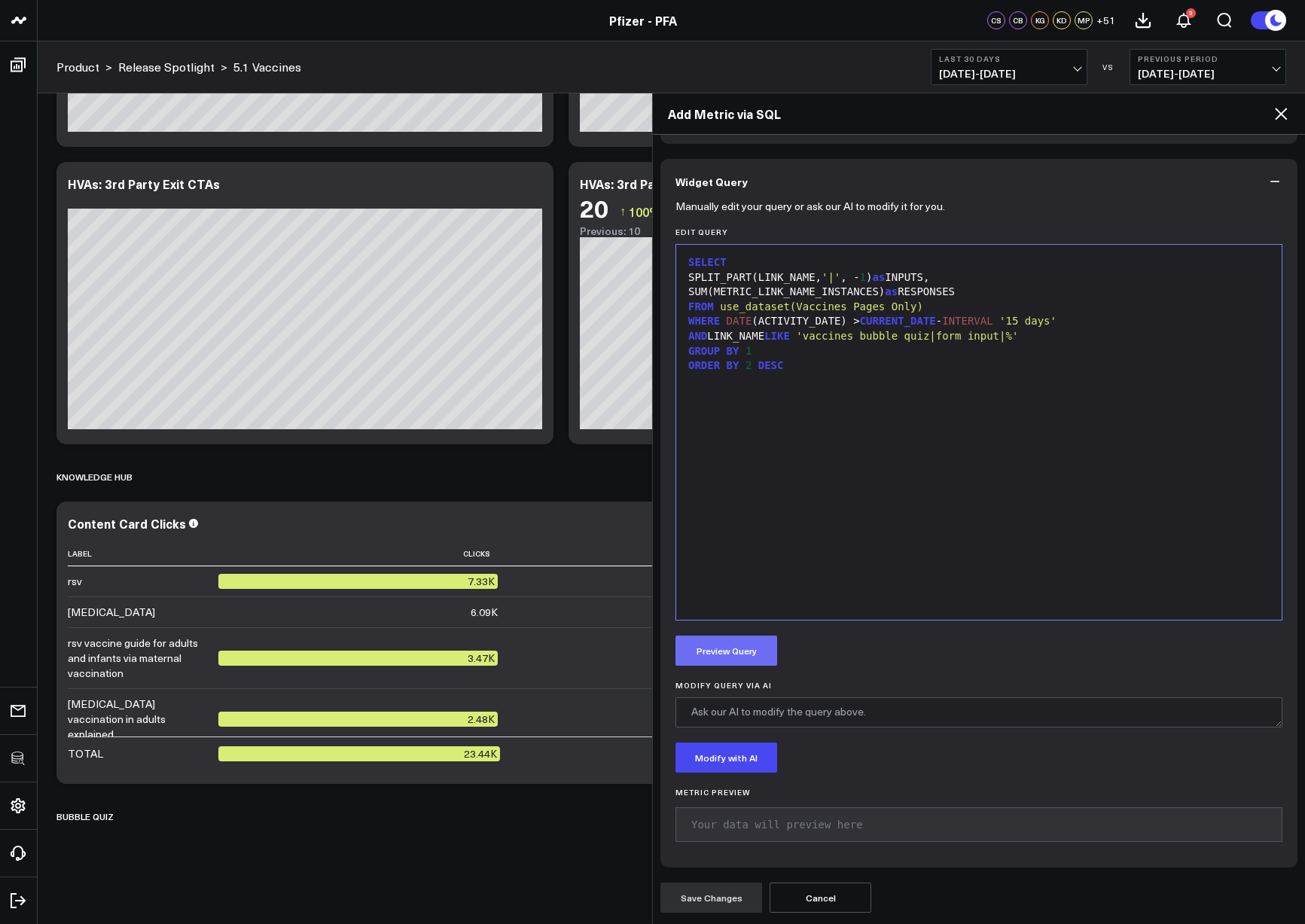
click at [703, 654] on button "Preview Query" at bounding box center [726, 650] width 102 height 31
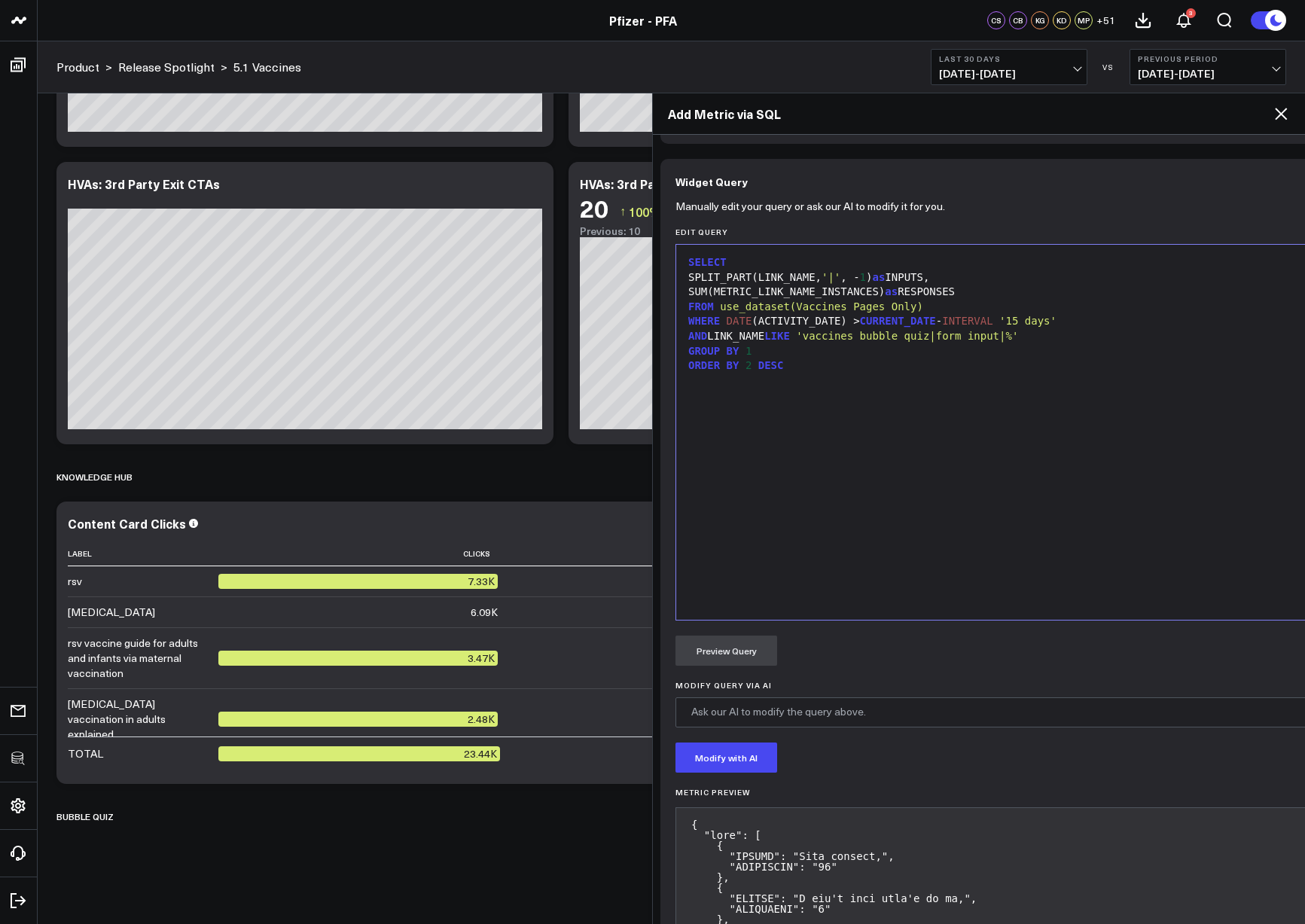
scroll to position [1139, 0]
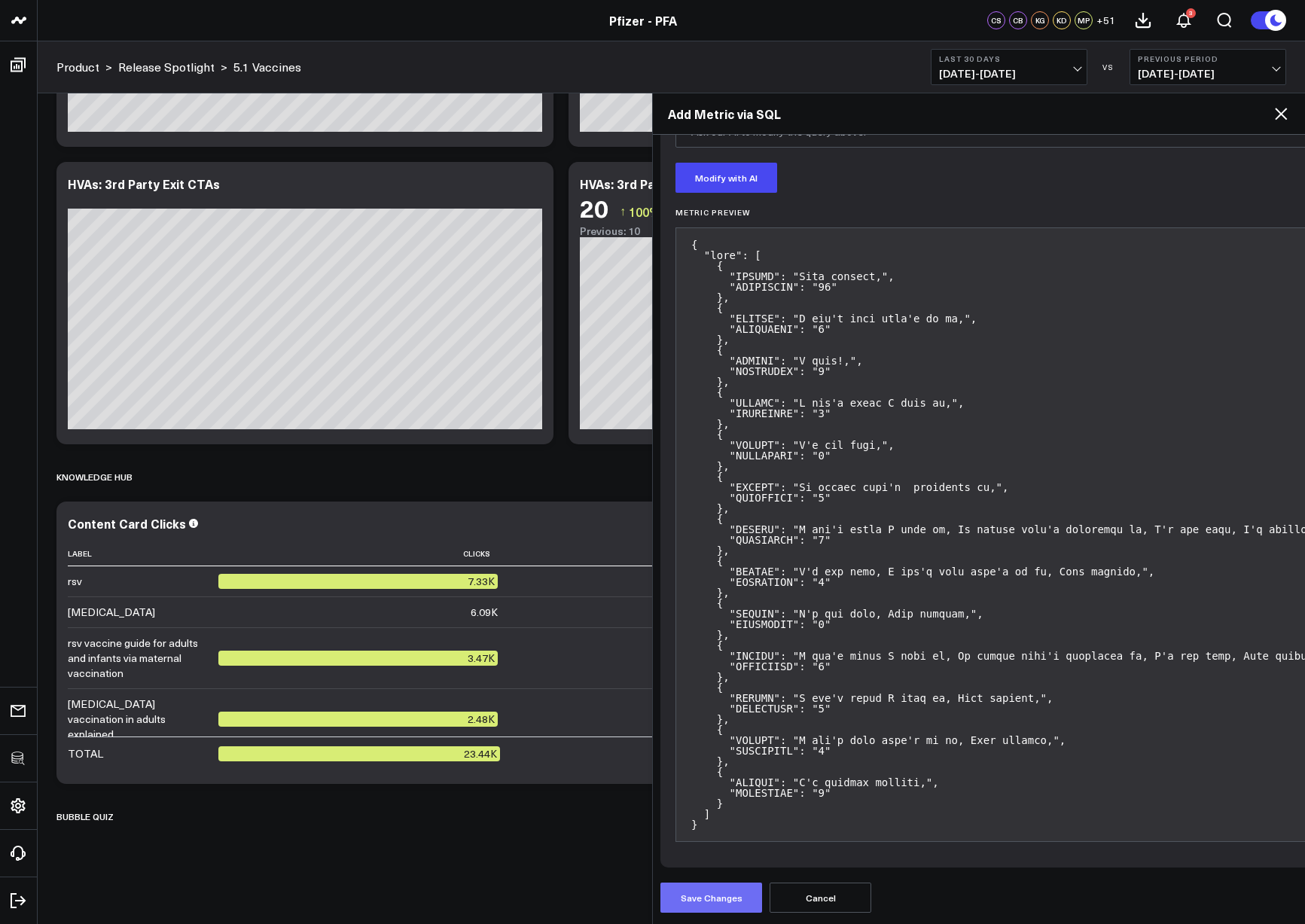
click at [717, 889] on button "Save Changes" at bounding box center [711, 898] width 102 height 31
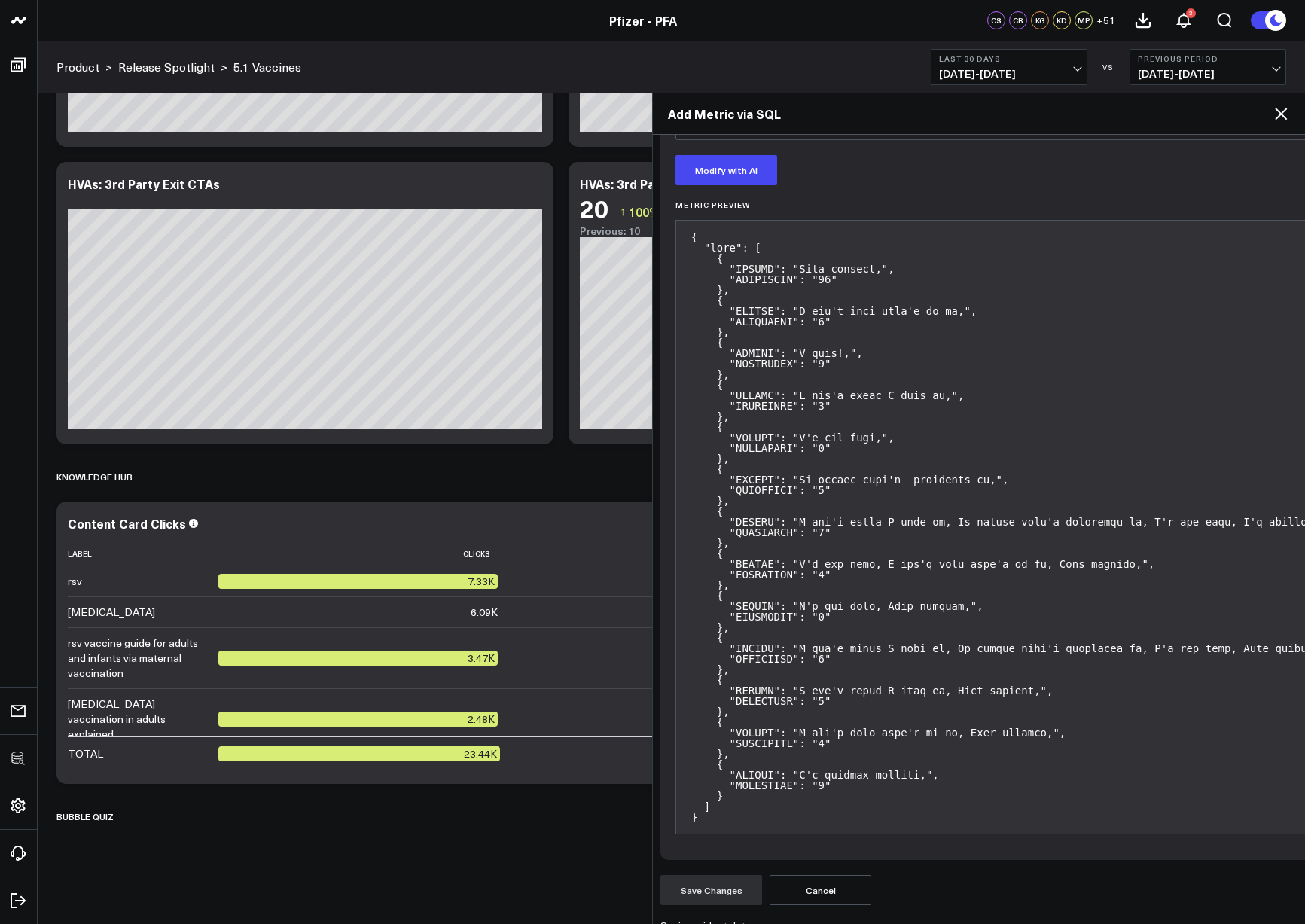
scroll to position [1166, 0]
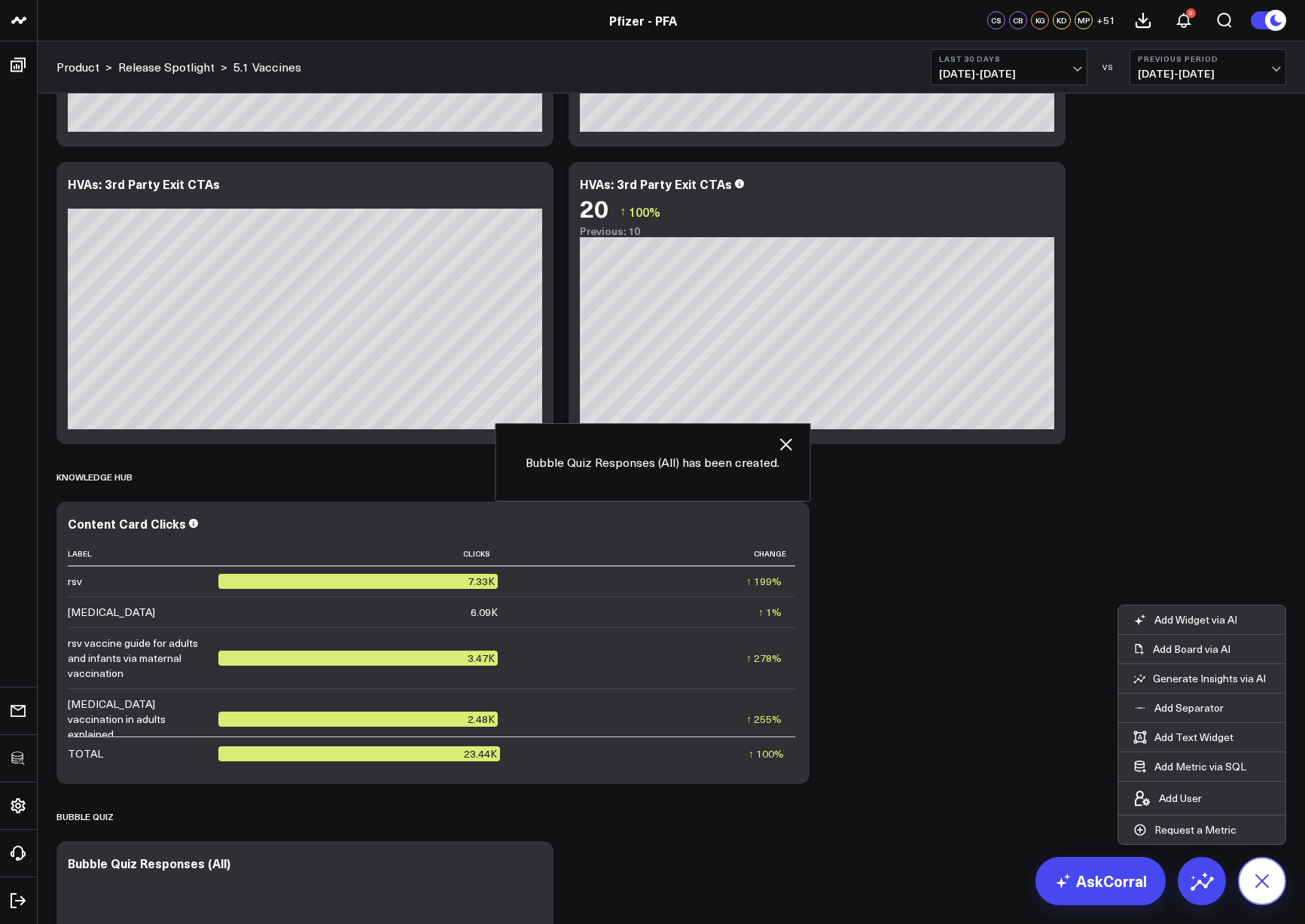
click at [1261, 891] on button at bounding box center [1262, 880] width 48 height 48
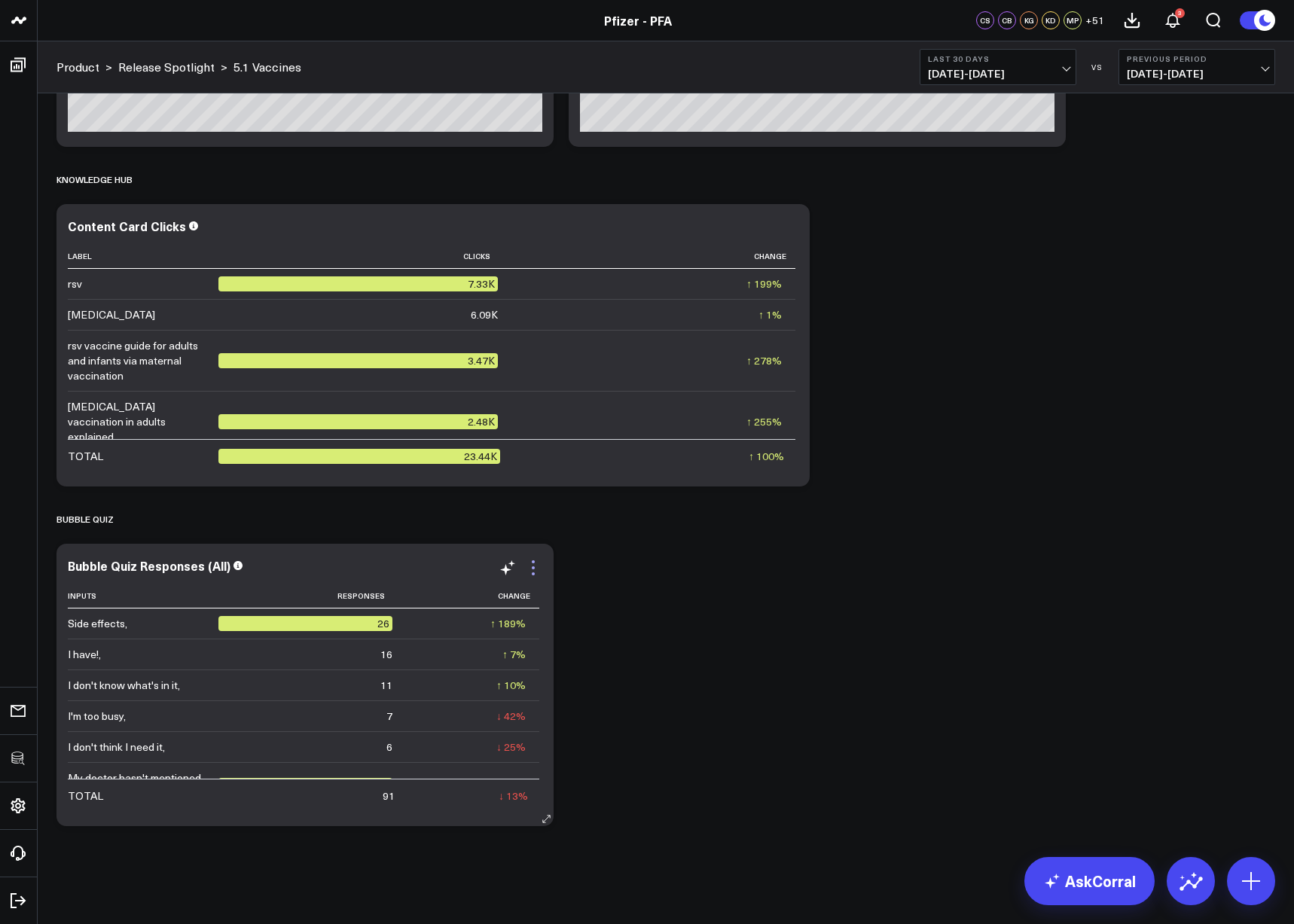
click at [538, 566] on icon at bounding box center [533, 567] width 18 height 18
click at [0, 0] on button "5.1 Vaccines" at bounding box center [0, 0] width 0 height 0
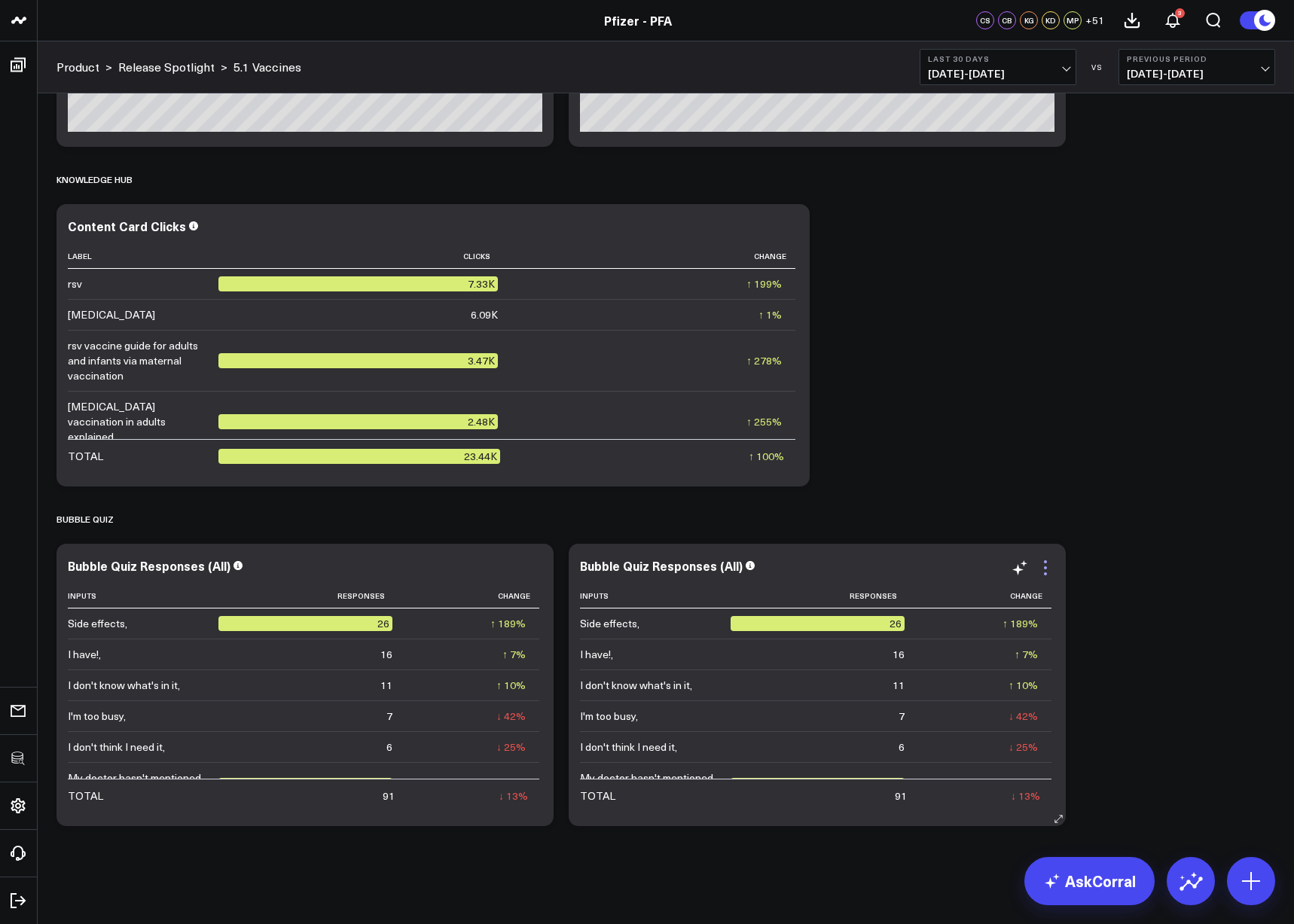
click at [1045, 561] on icon at bounding box center [1045, 561] width 3 height 3
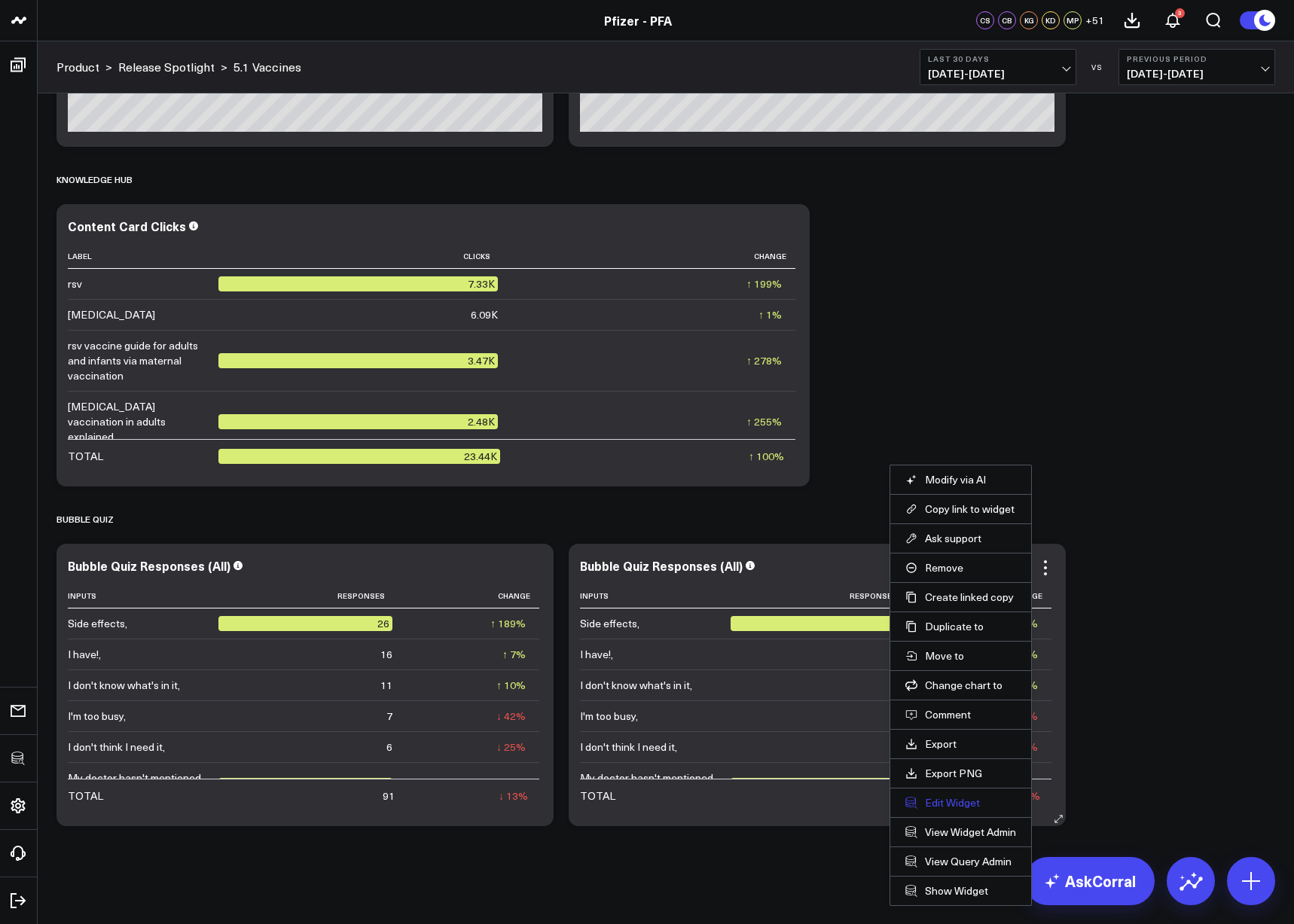
click at [954, 803] on button "Edit Widget" at bounding box center [961, 803] width 111 height 14
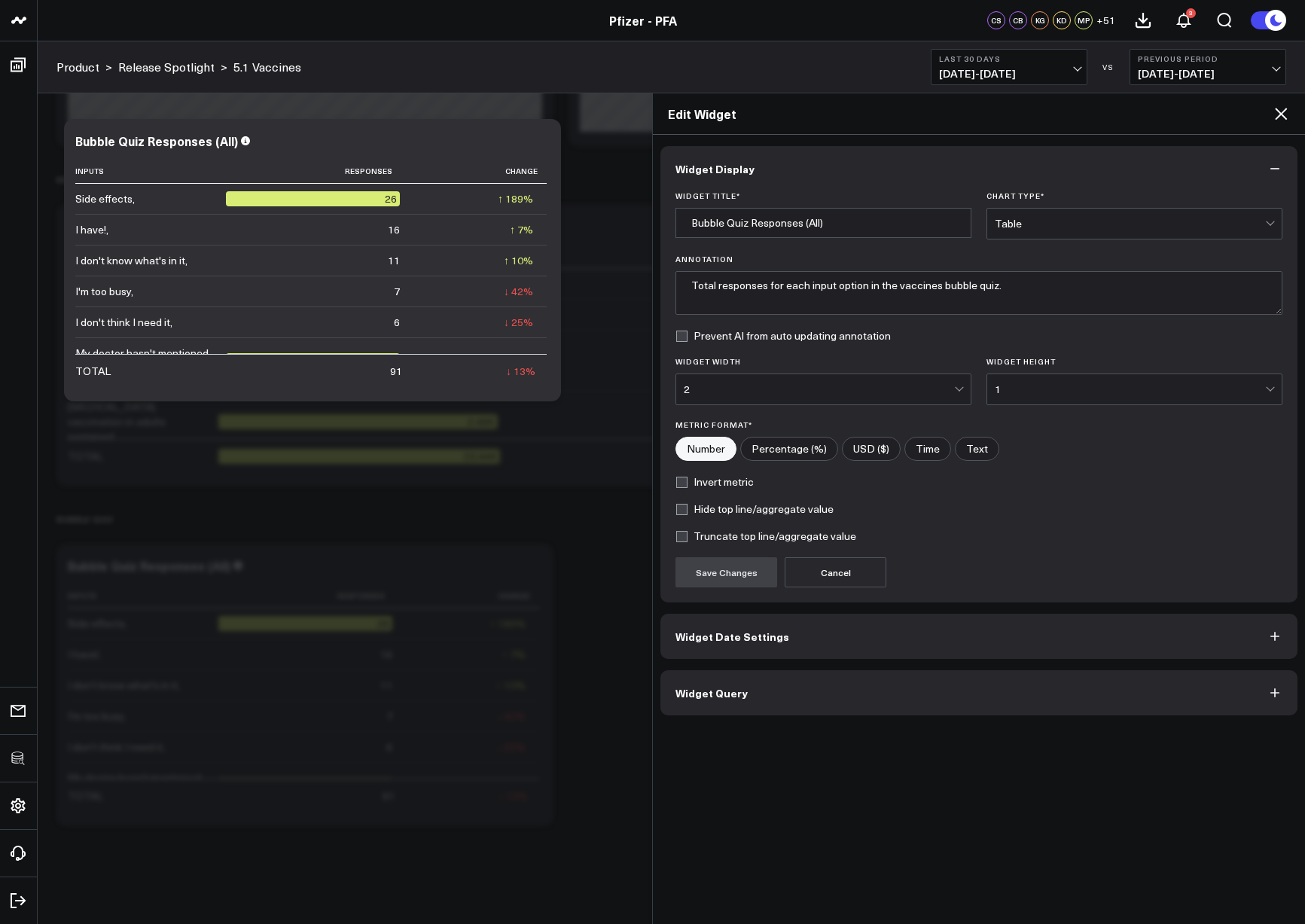
click at [776, 670] on button "Widget Query" at bounding box center [979, 693] width 637 height 45
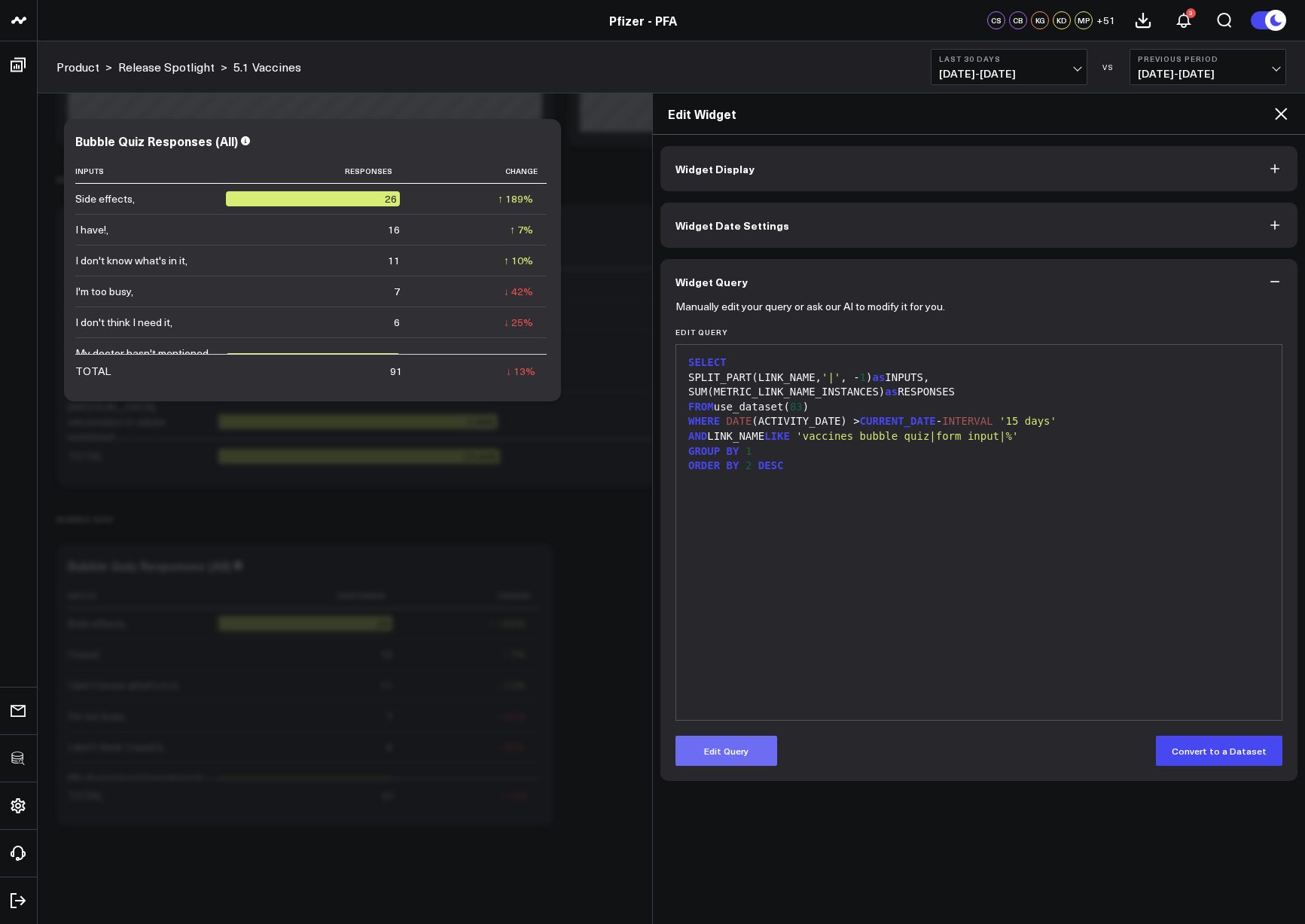
click at [751, 757] on button "Edit Query" at bounding box center [726, 751] width 102 height 31
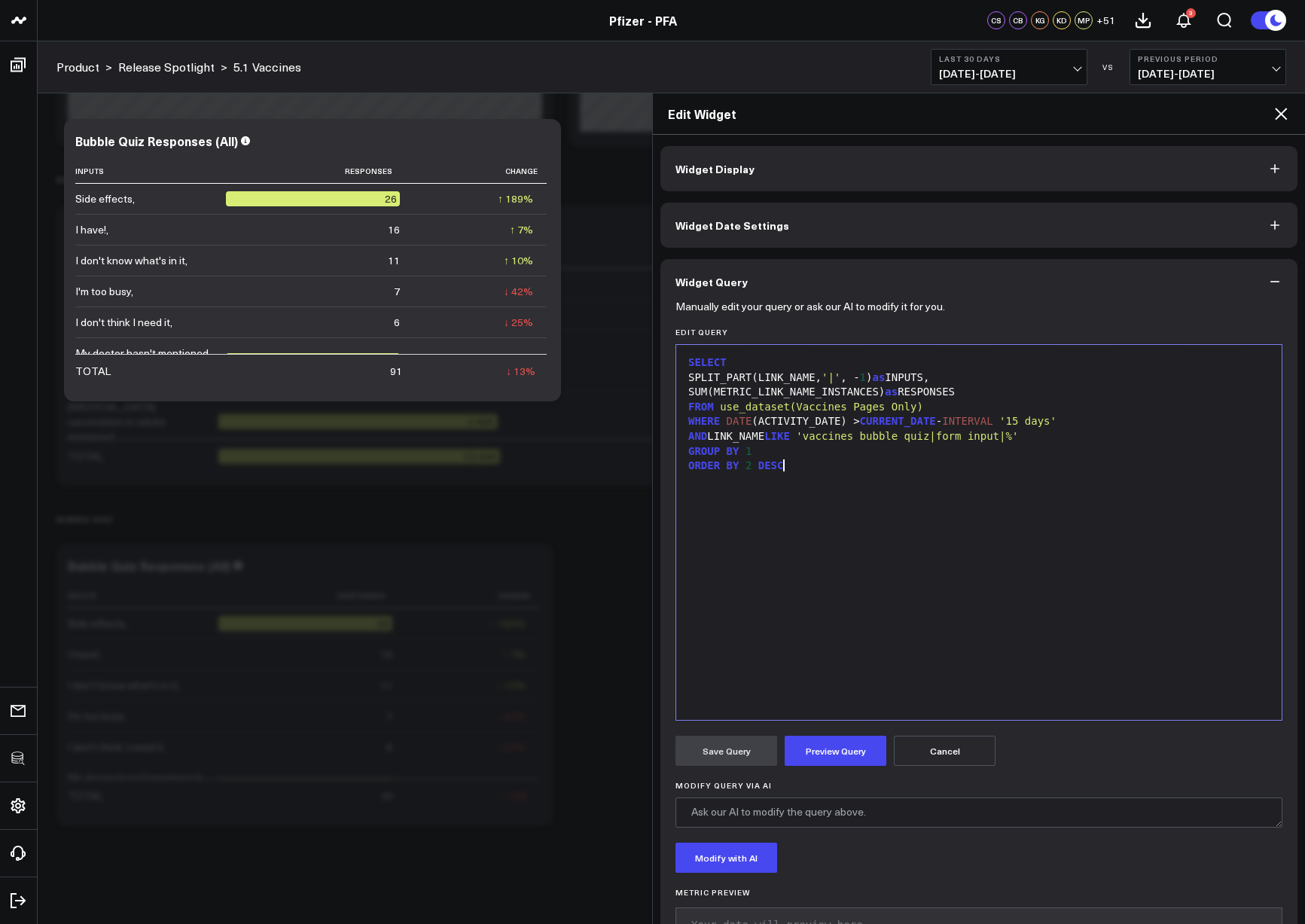
click at [859, 606] on div "SELECT SPLIT_PART(LINK_NAME, '|' , - 1 ) as INPUTS, SUM(METRIC_LINK_NAME_INSTAN…" at bounding box center [979, 532] width 590 height 360
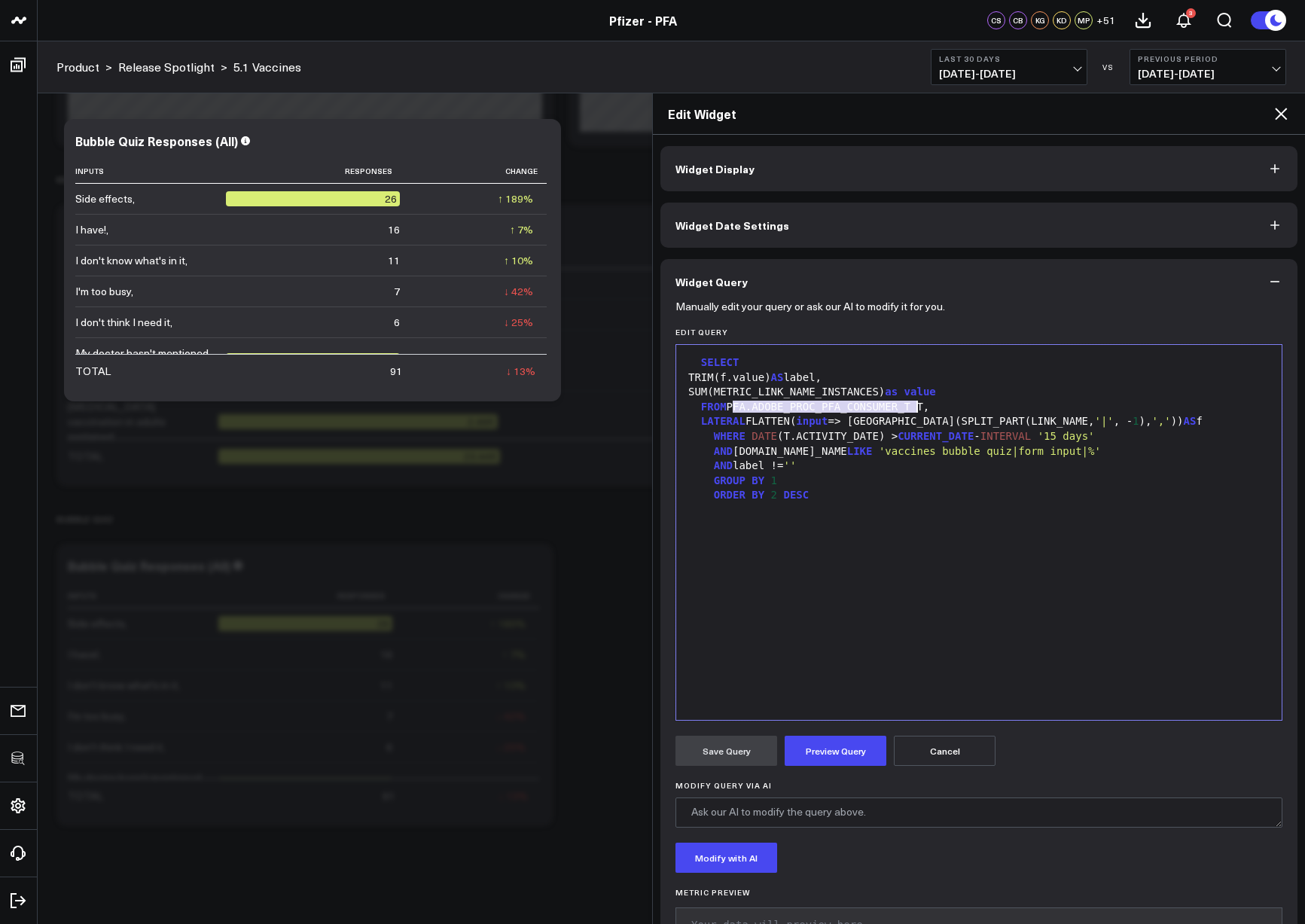
drag, startPoint x: 732, startPoint y: 406, endPoint x: 917, endPoint y: 410, distance: 185.0
click at [917, 410] on div "FROM PFA.ADOBE_PROC_PFA_CONSUMER_T T," at bounding box center [979, 407] width 590 height 15
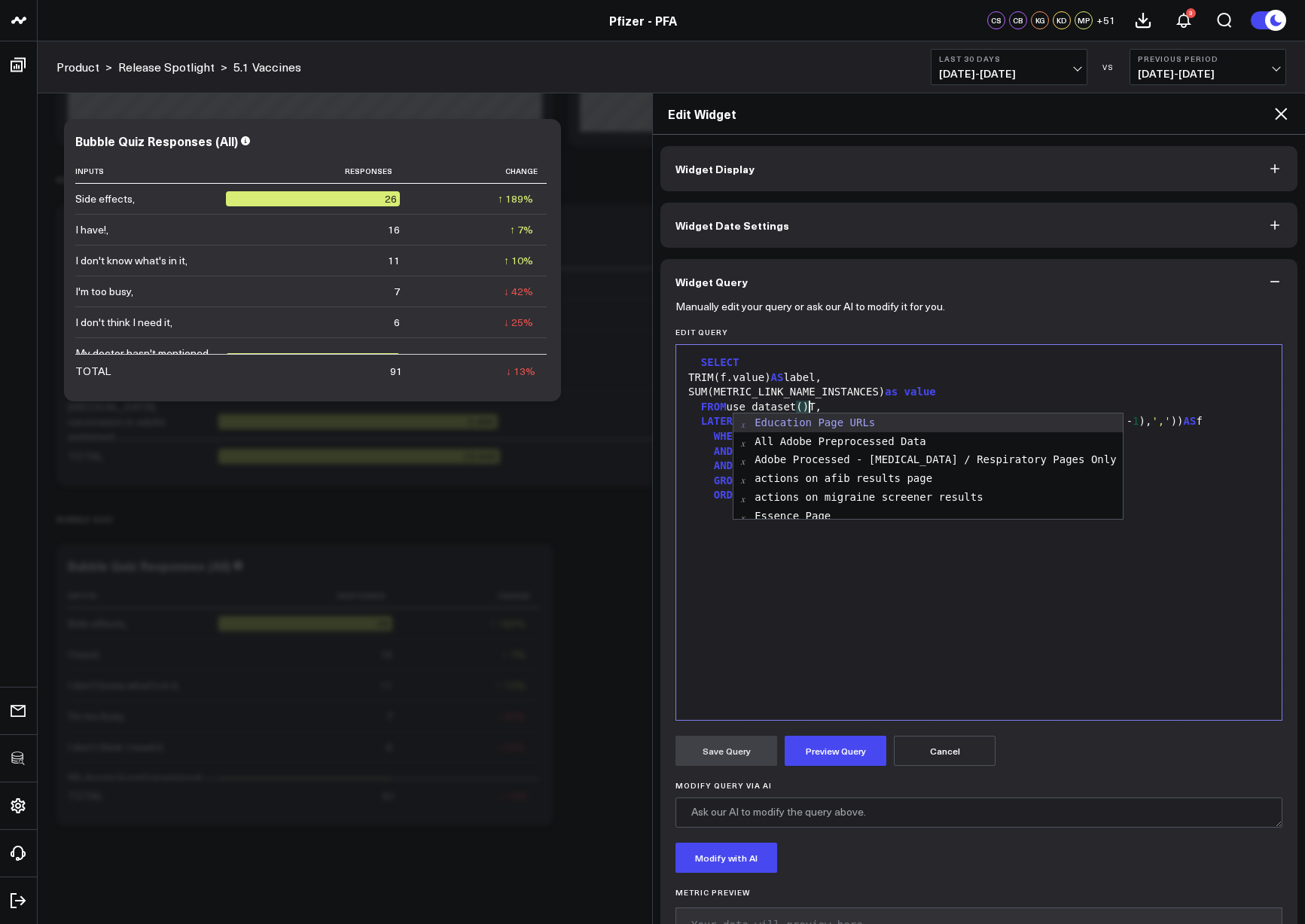
scroll to position [137, 0]
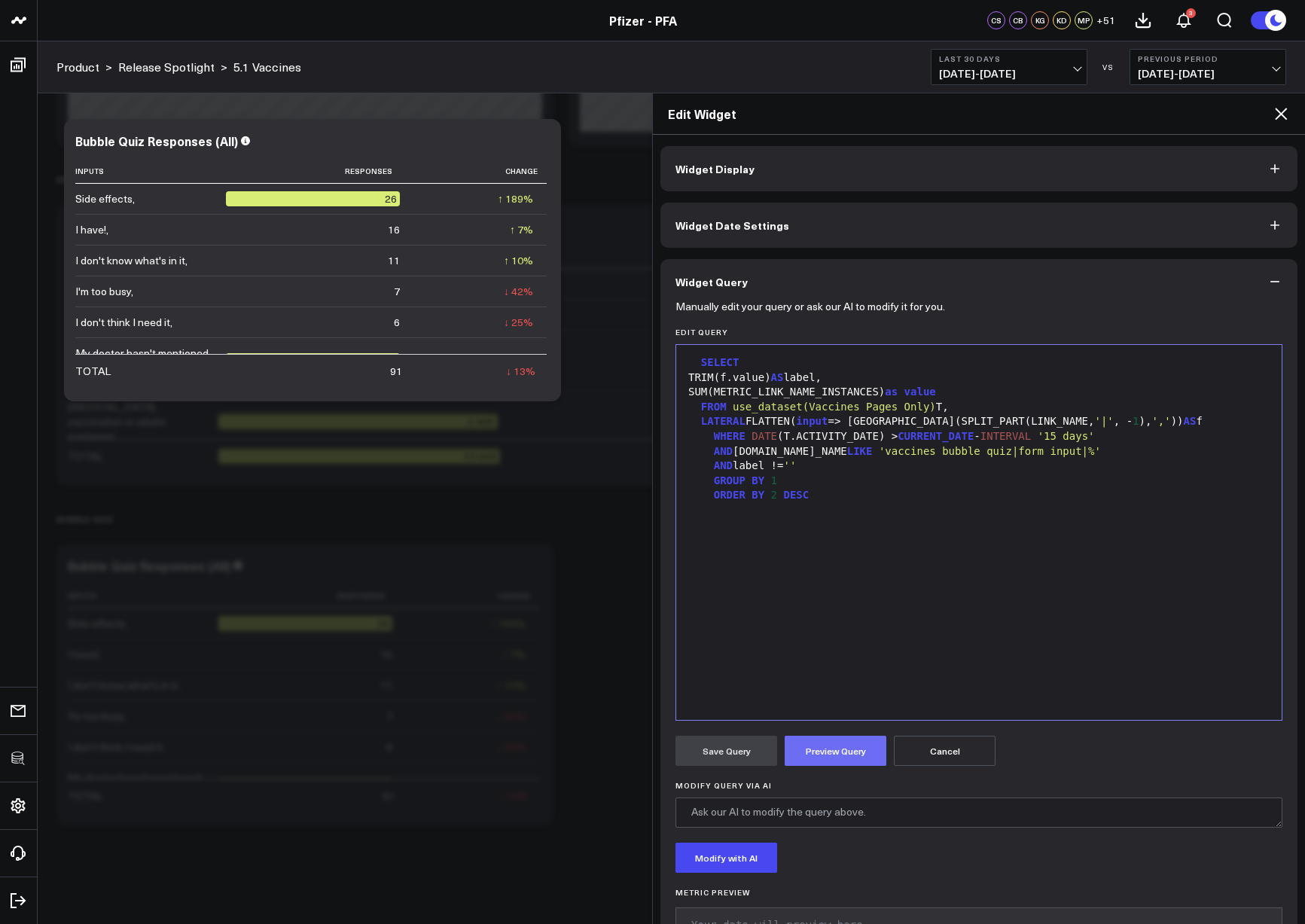
click at [854, 751] on button "Preview Query" at bounding box center [835, 751] width 102 height 31
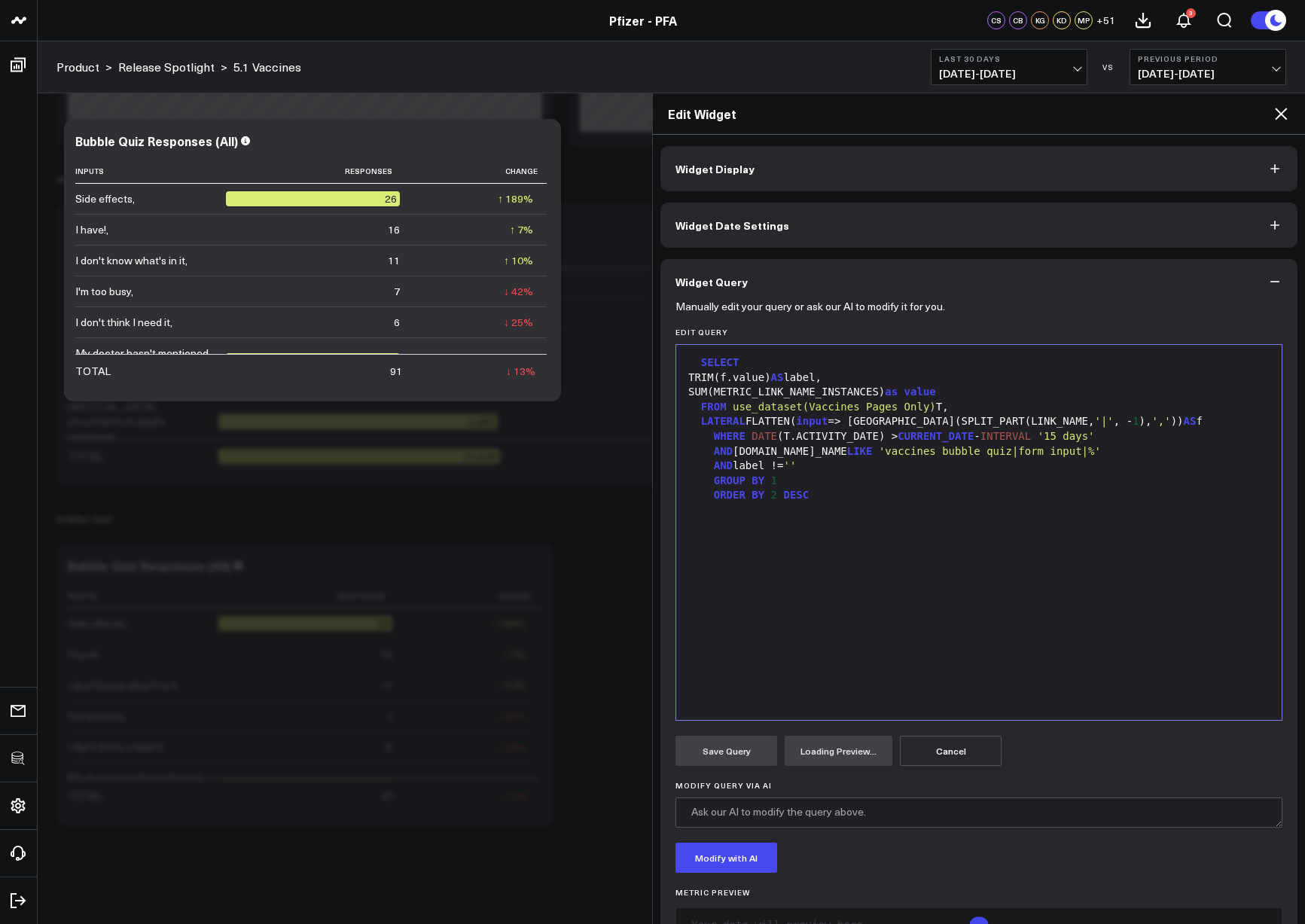
scroll to position [55, 0]
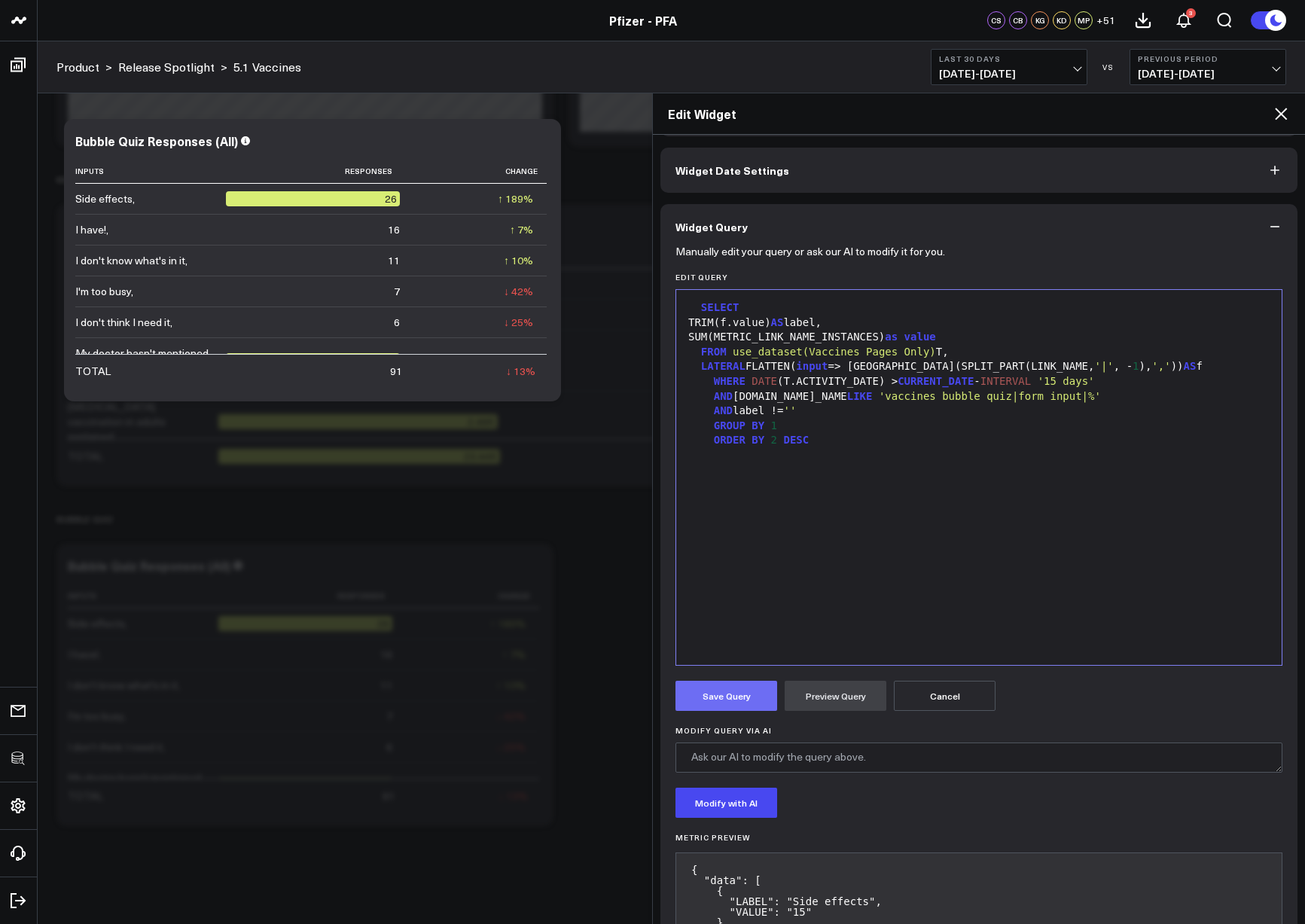
click at [729, 690] on button "Save Query" at bounding box center [726, 696] width 102 height 31
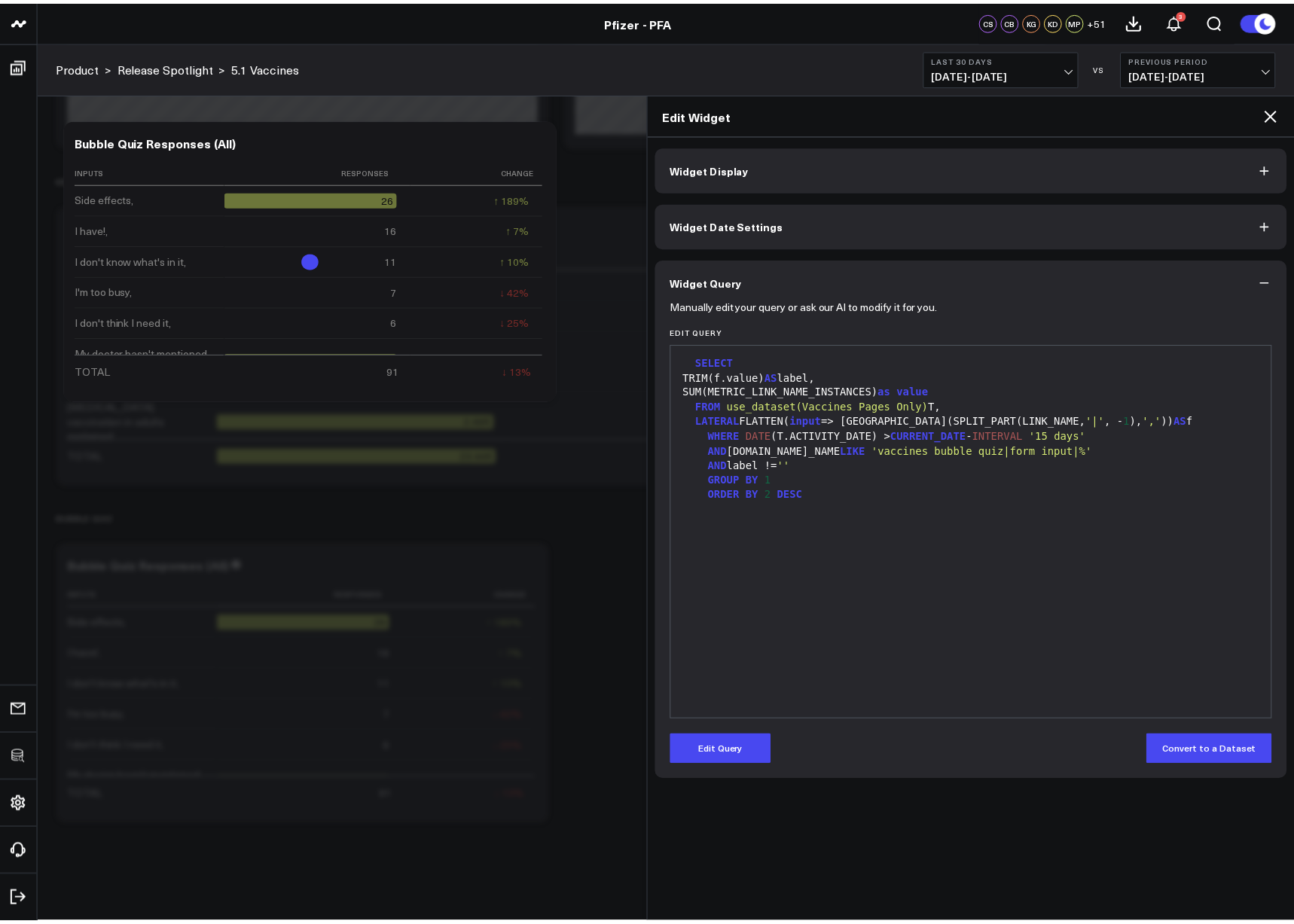
scroll to position [0, 0]
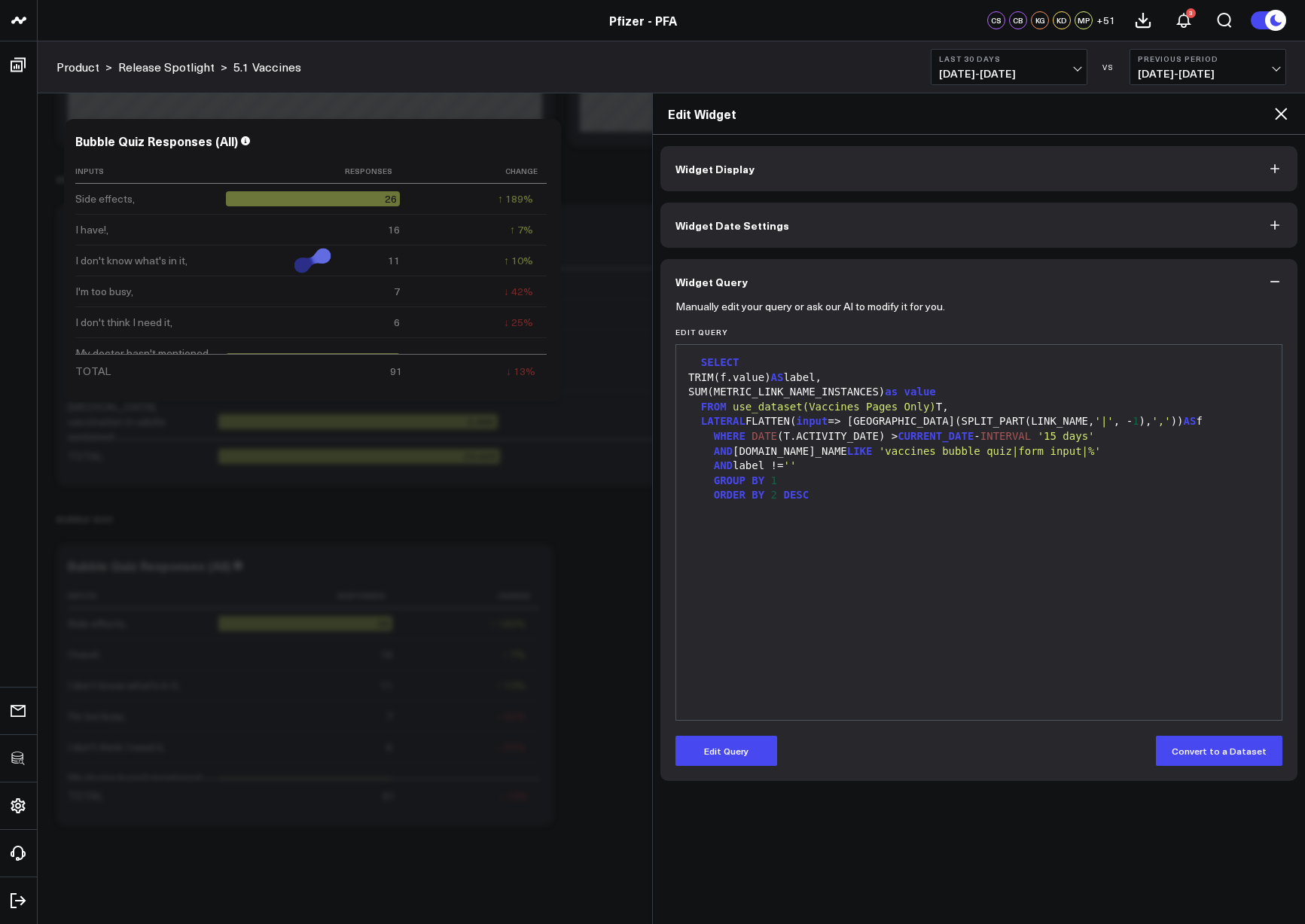
click at [1278, 112] on icon at bounding box center [1281, 113] width 18 height 18
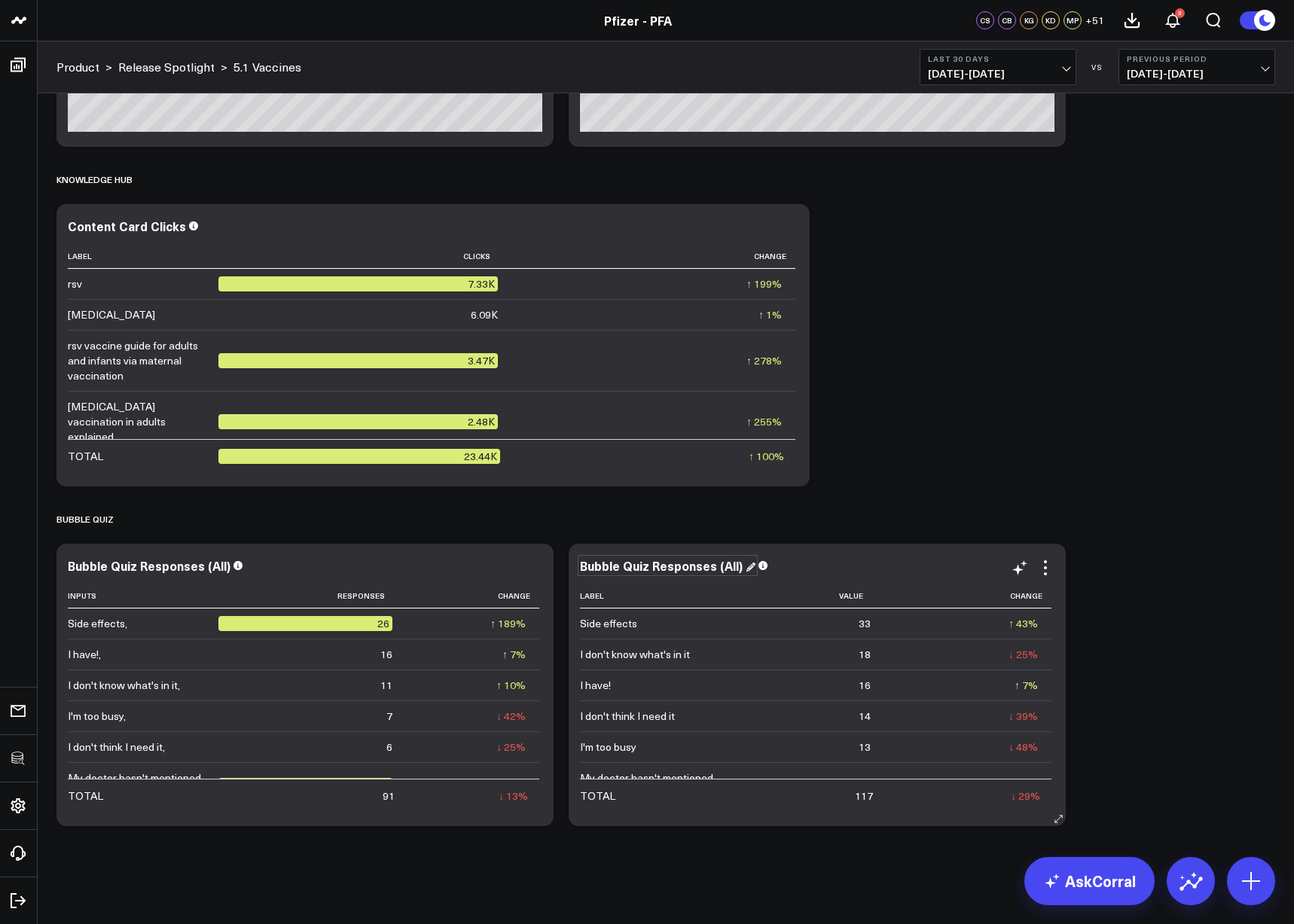
click at [709, 562] on div "Bubble Quiz Responses (All)" at bounding box center [667, 565] width 175 height 17
click at [737, 568] on div "Bubble Quiz Responses (All)" at bounding box center [663, 565] width 166 height 17
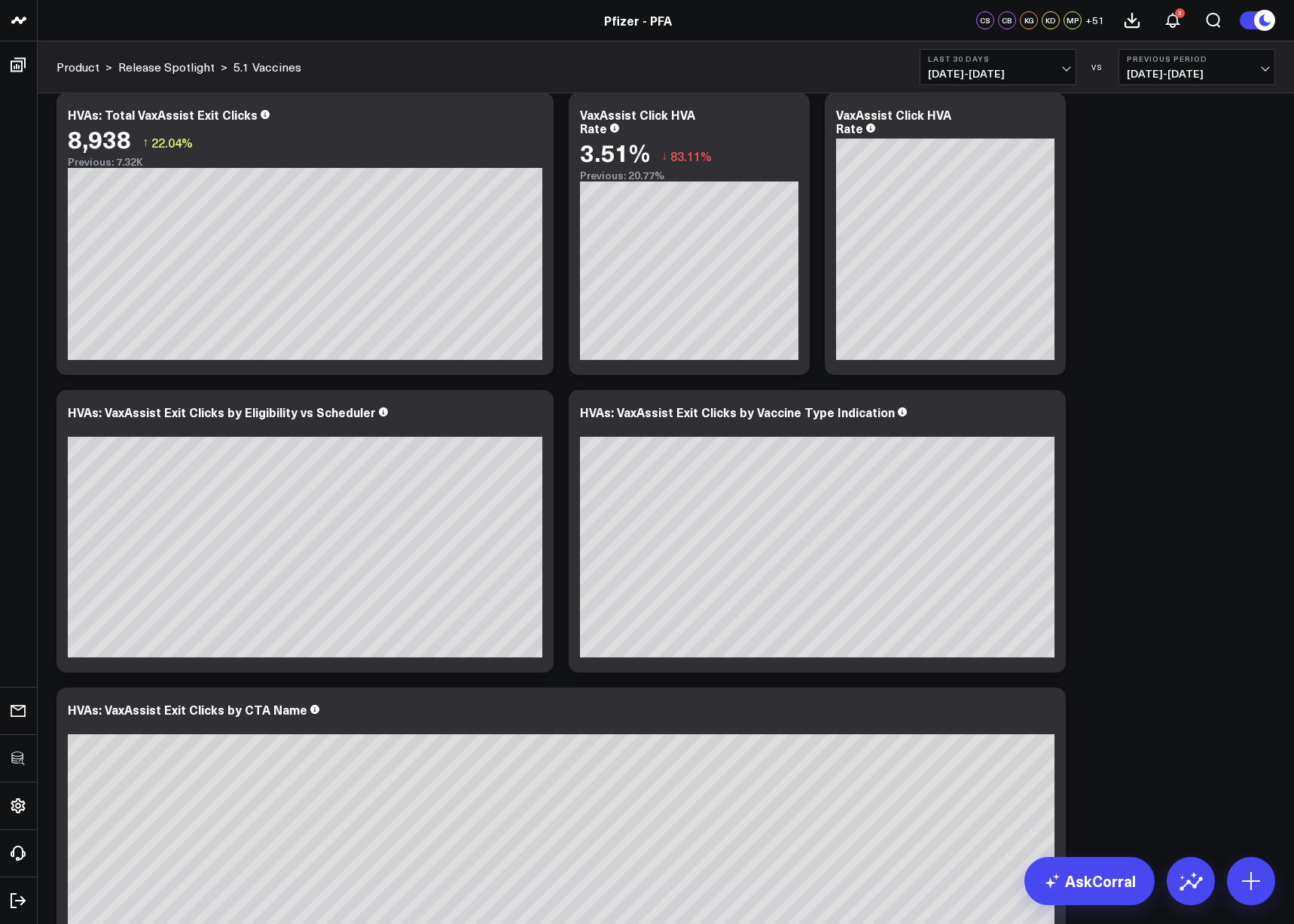
scroll to position [7218, 0]
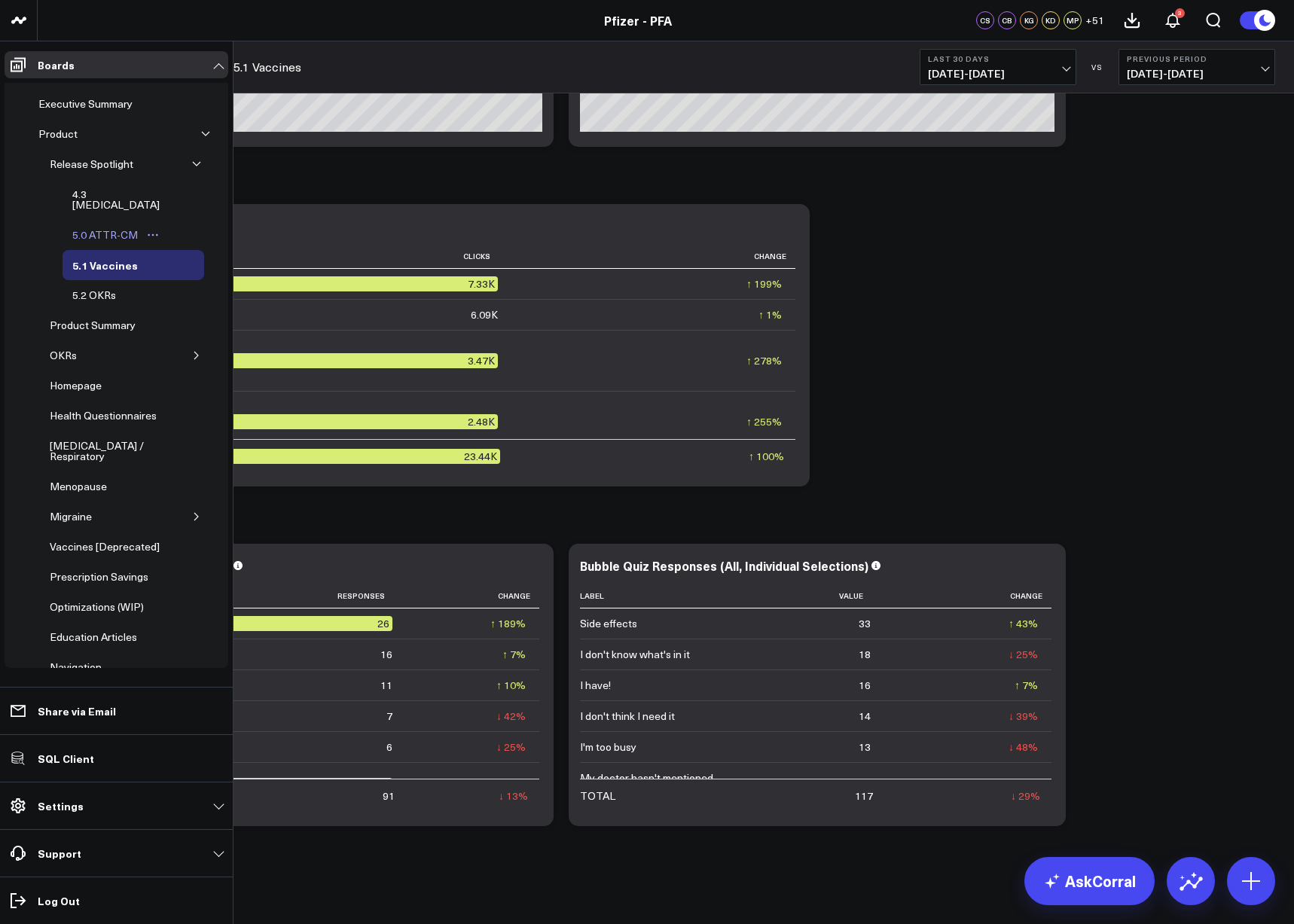
click at [106, 226] on div "5.0 ATTR-CM" at bounding box center [106, 234] width 73 height 18
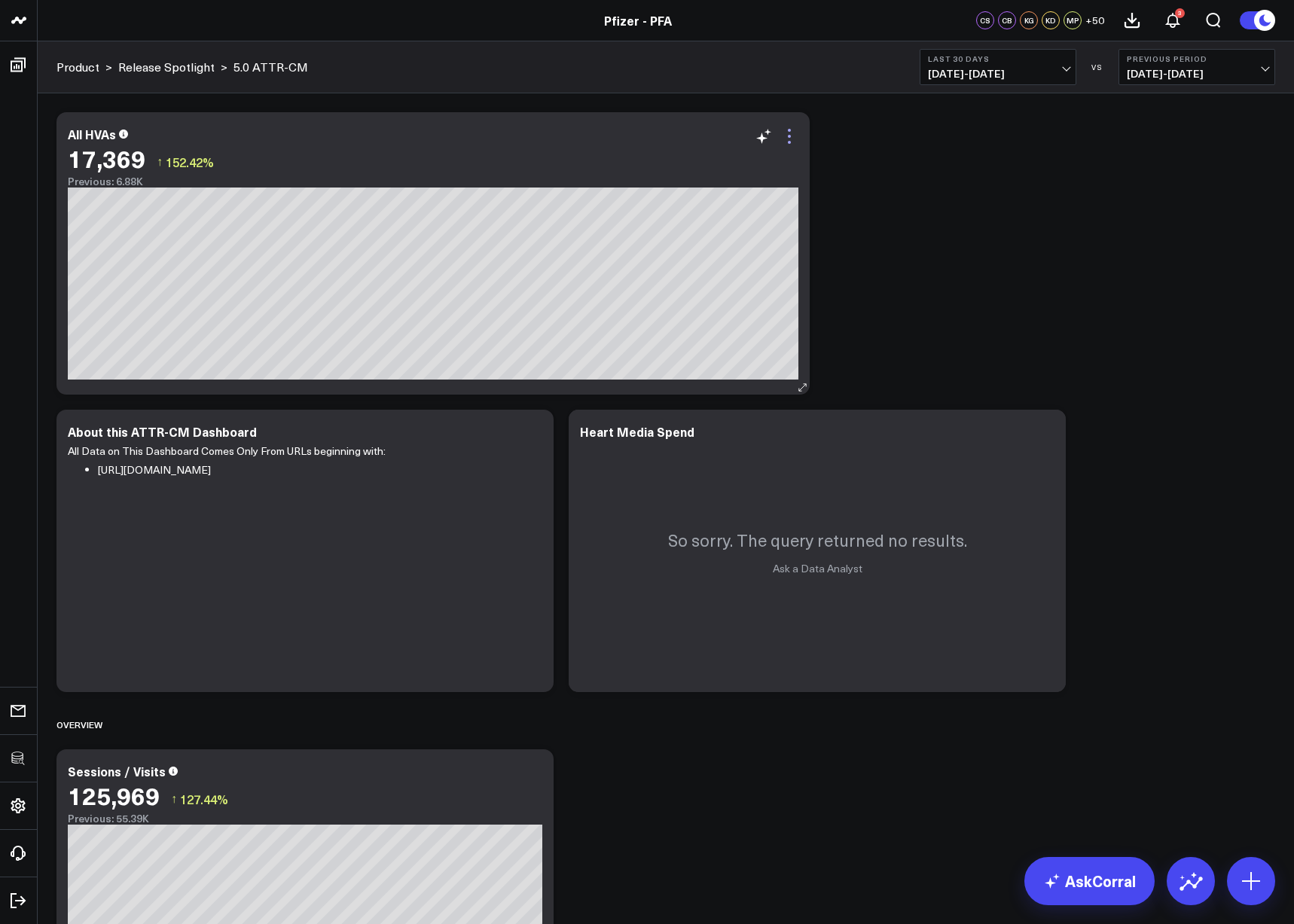
click at [792, 140] on icon at bounding box center [789, 136] width 18 height 18
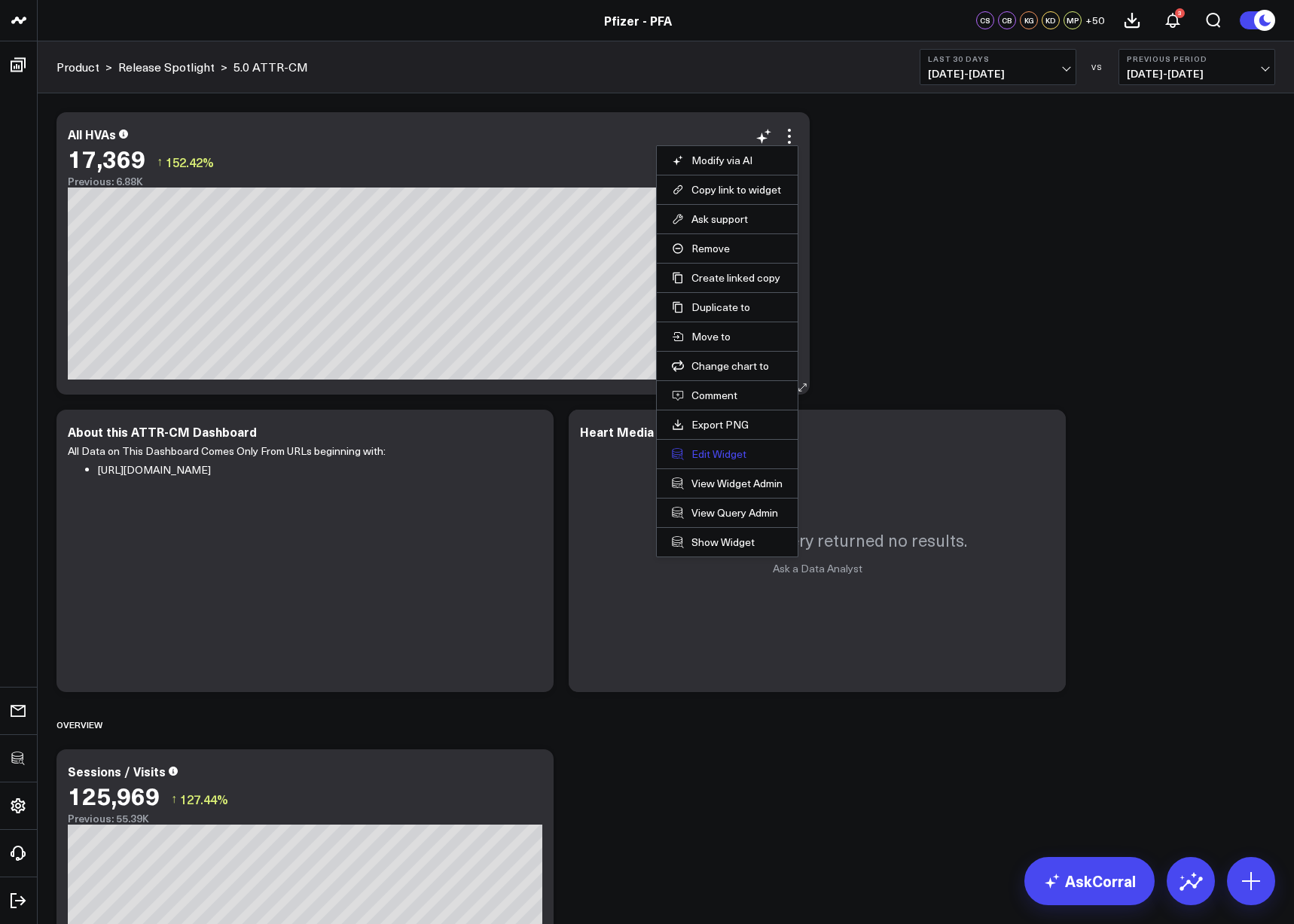
click at [724, 455] on button "Edit Widget" at bounding box center [727, 454] width 111 height 14
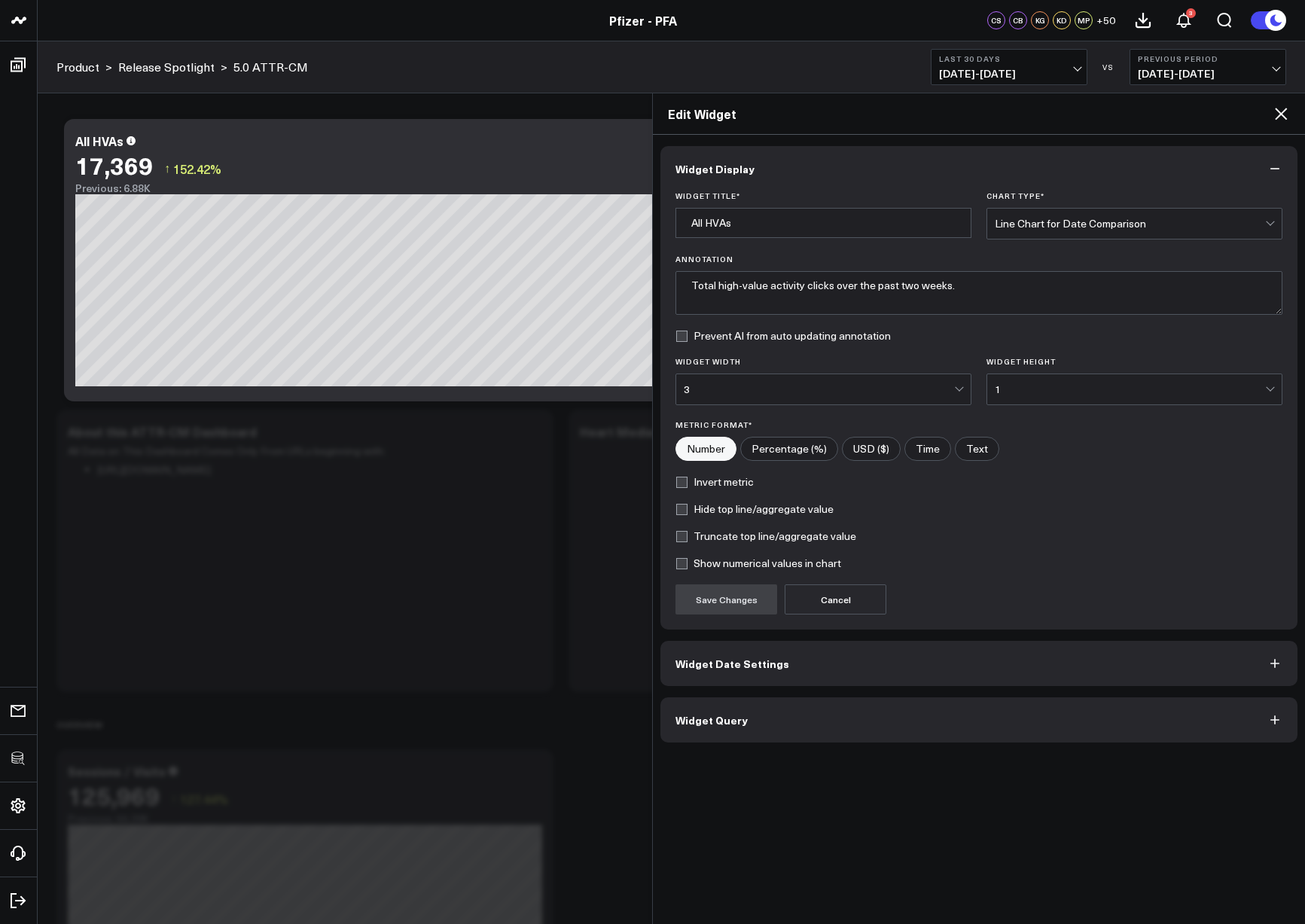
click at [721, 717] on span "Widget Query" at bounding box center [711, 720] width 72 height 12
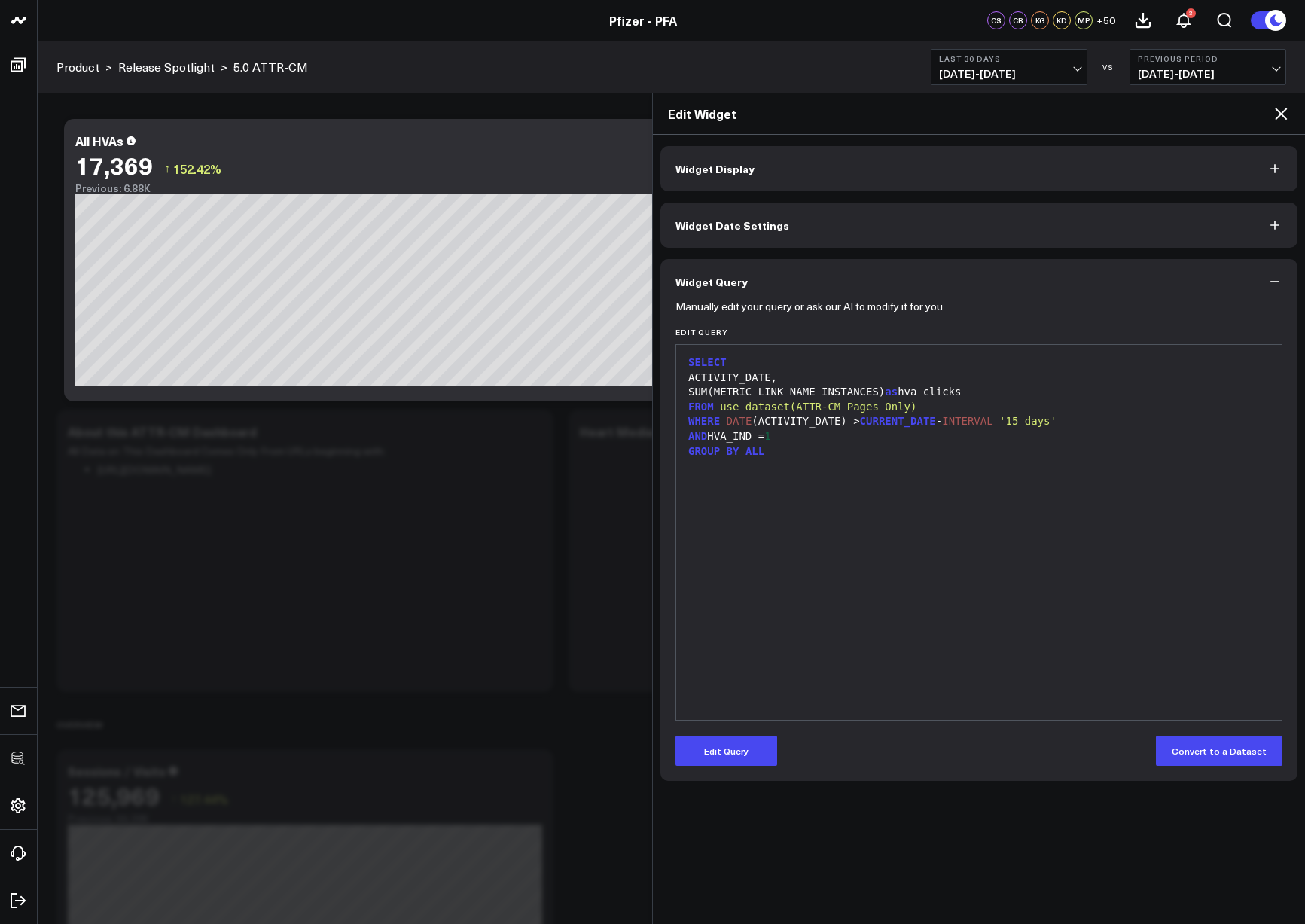
click at [1284, 108] on icon at bounding box center [1281, 113] width 18 height 18
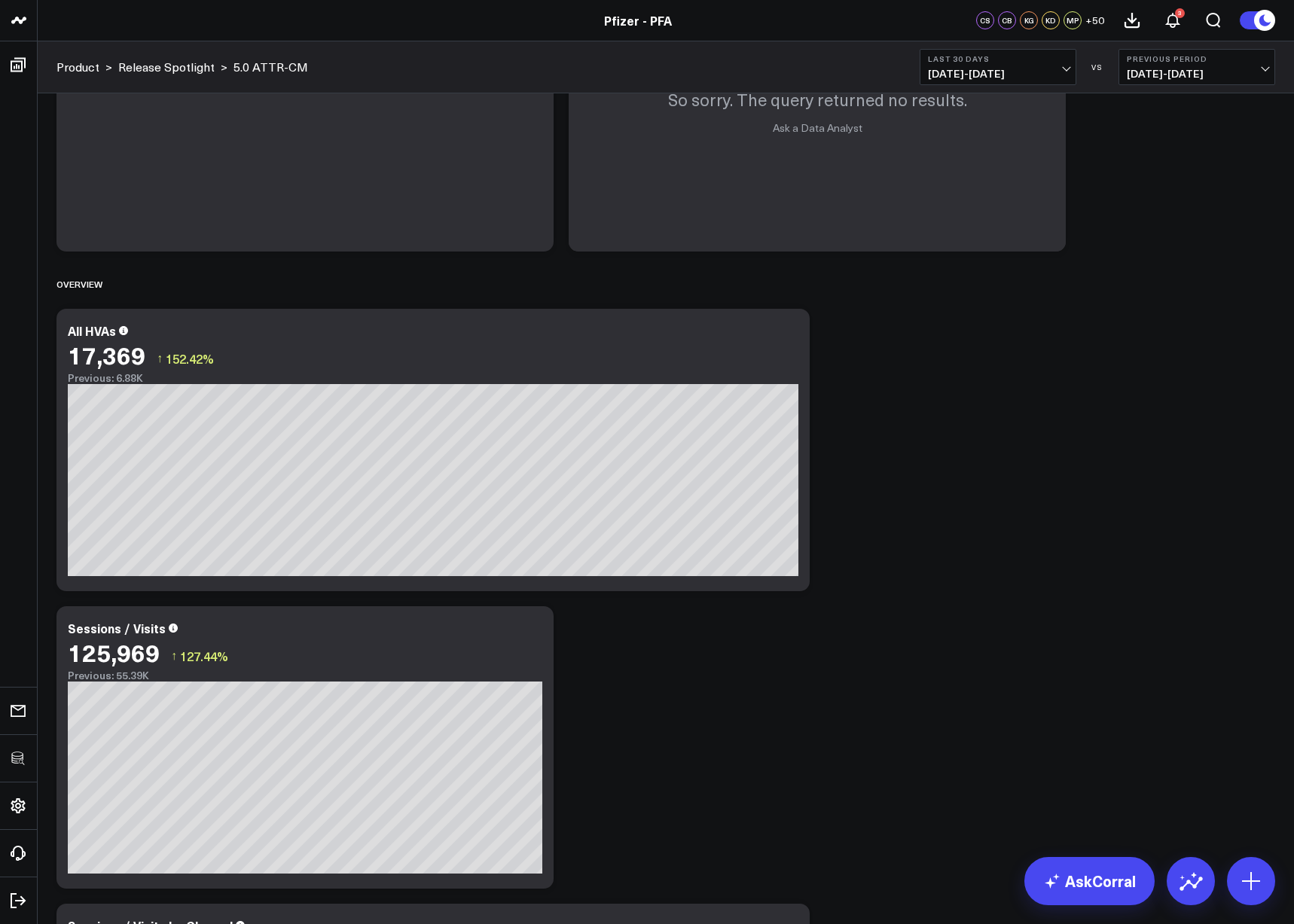
scroll to position [78, 0]
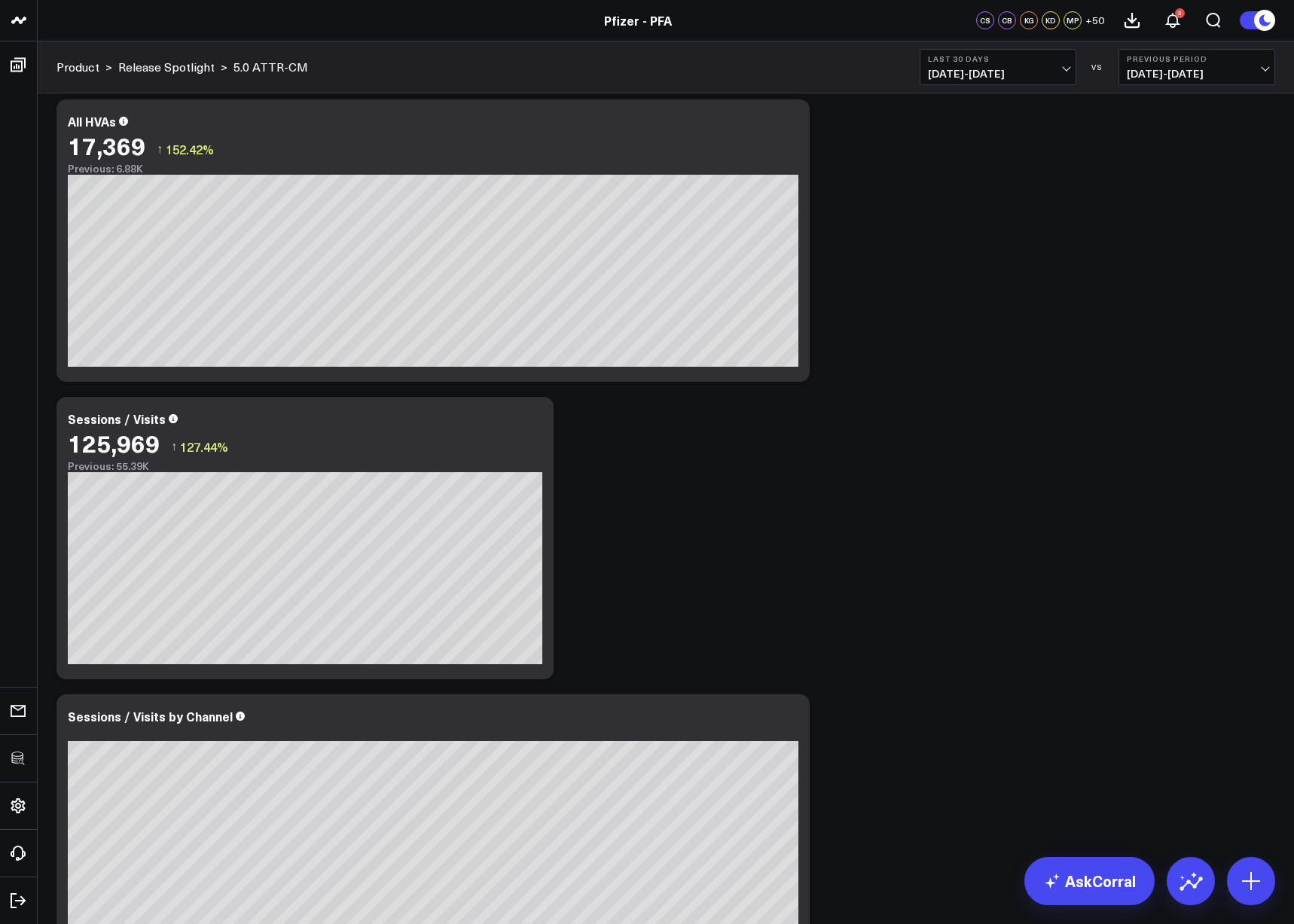
scroll to position [635, 0]
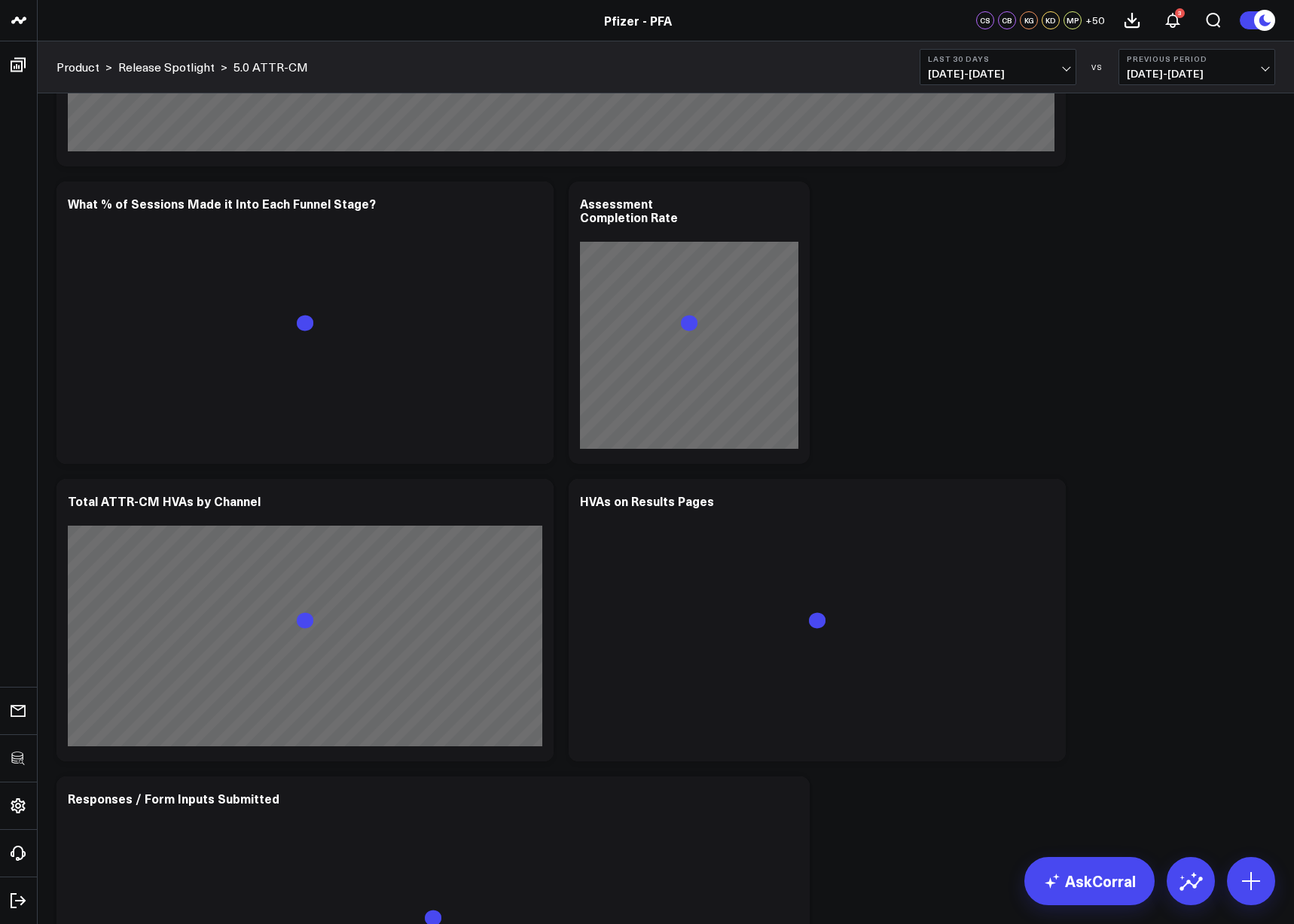
scroll to position [5985, 0]
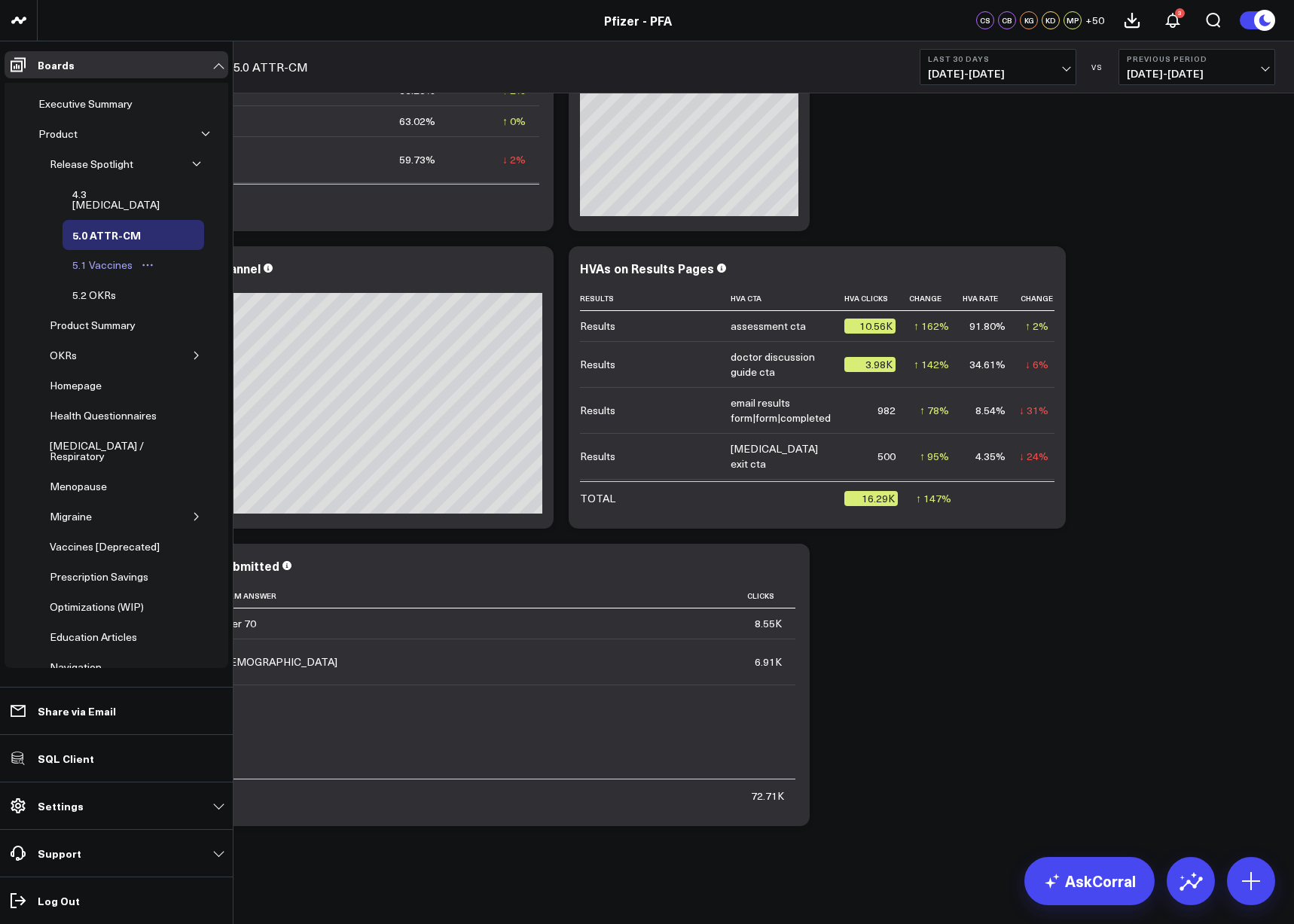
click at [105, 259] on div "5.1 Vaccines" at bounding box center [103, 265] width 68 height 18
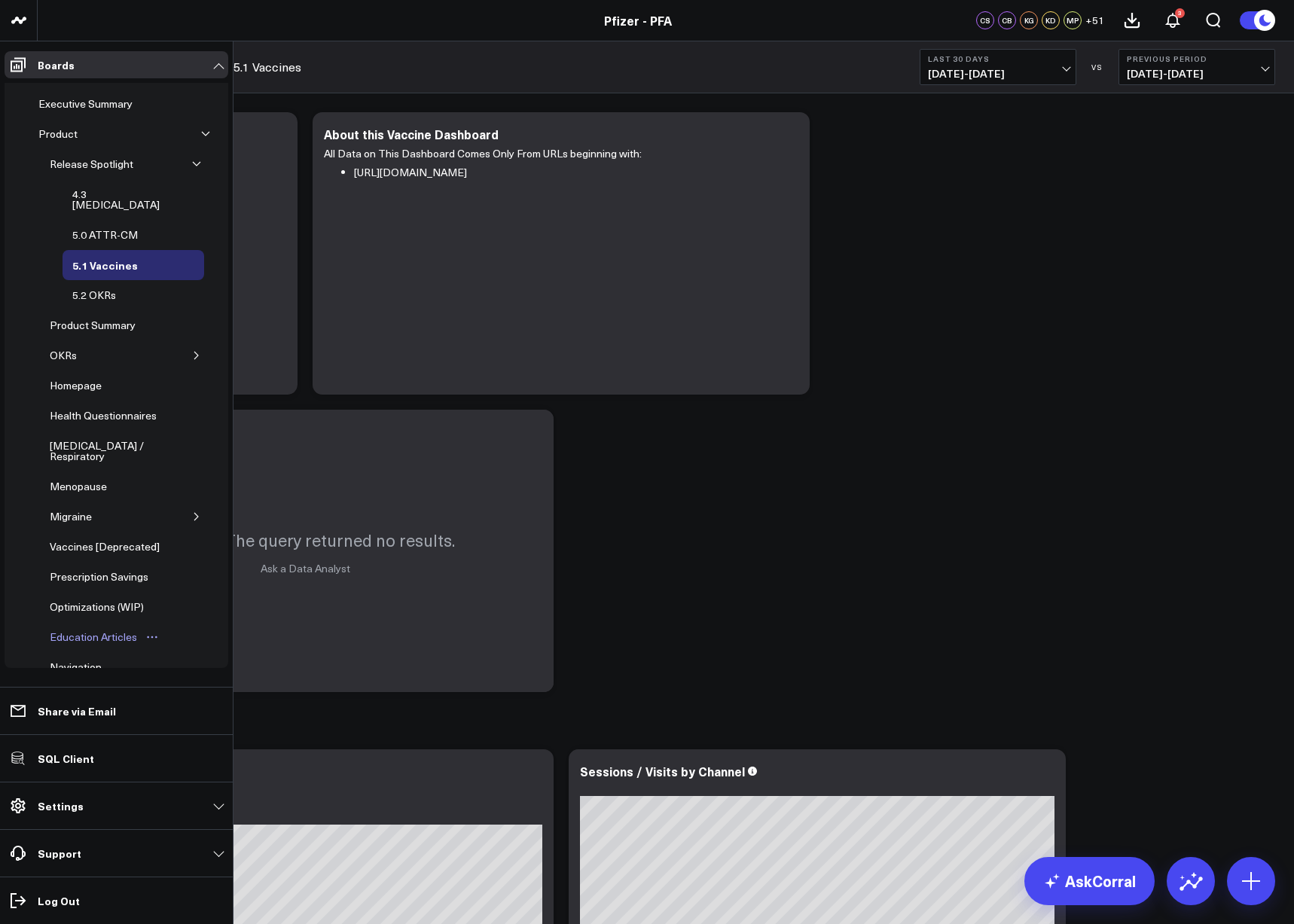
click at [93, 628] on div "Education Articles" at bounding box center [93, 637] width 95 height 18
